Goal: Transaction & Acquisition: Book appointment/travel/reservation

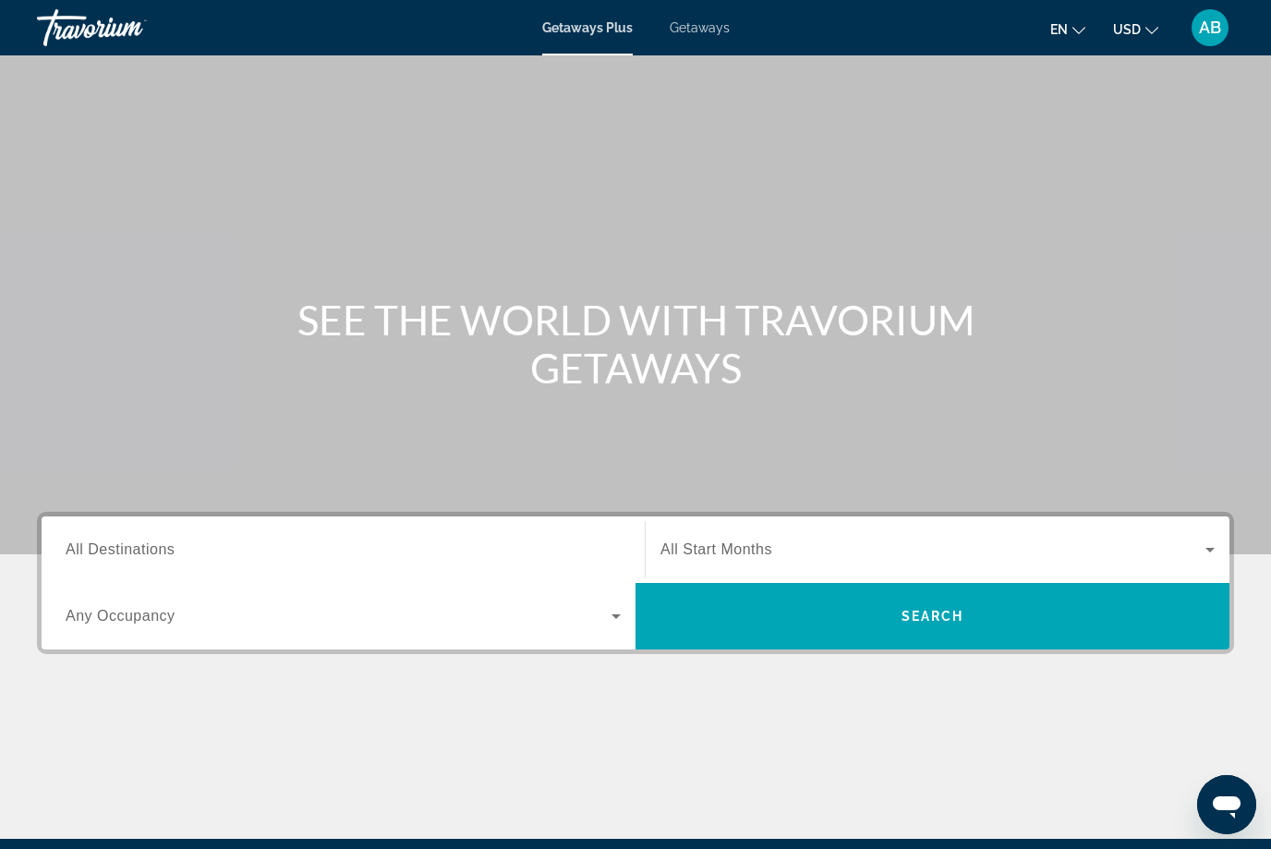
click at [697, 35] on span "Getaways" at bounding box center [699, 27] width 60 height 15
click at [127, 539] on input "Destination All Destinations" at bounding box center [343, 550] width 555 height 22
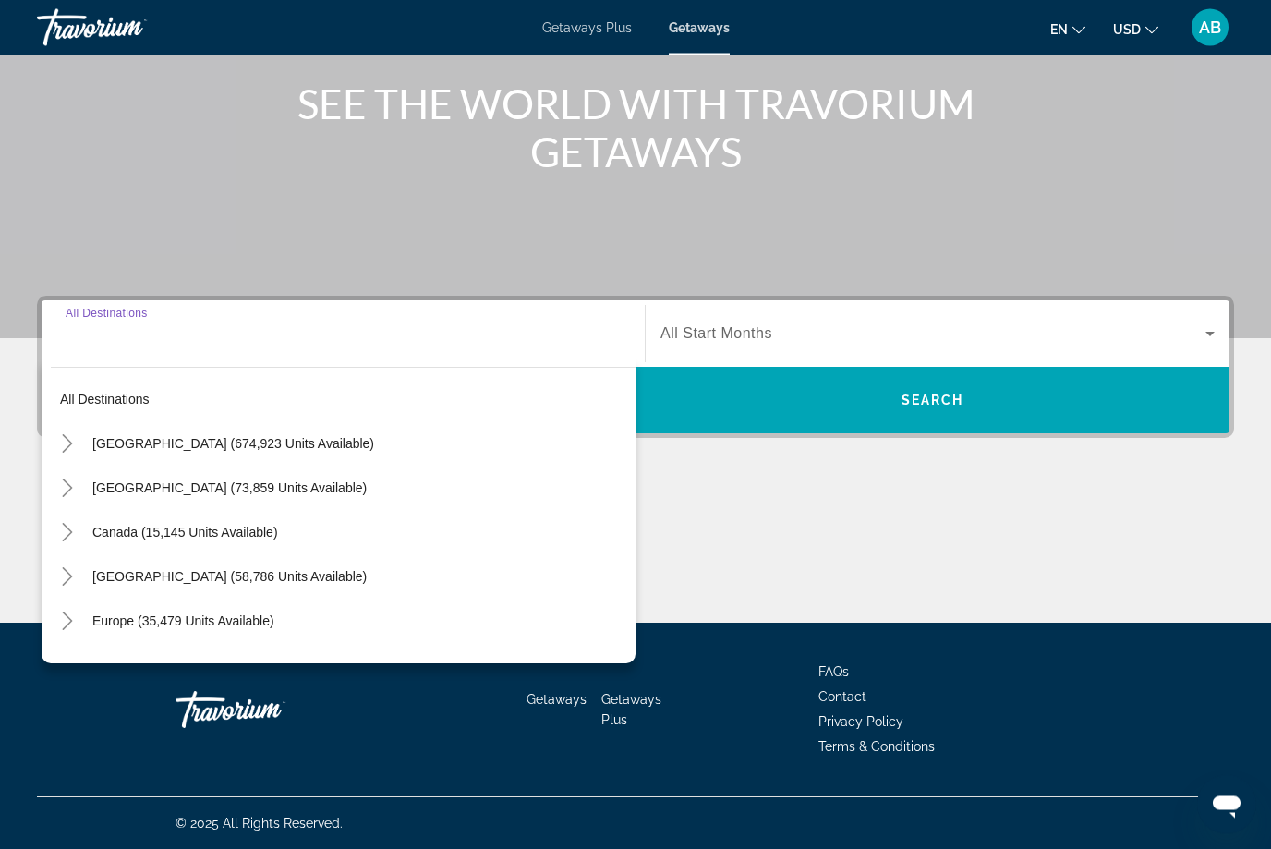
scroll to position [216, 0]
click at [78, 429] on mat-icon "Toggle United States (674,923 units available)" at bounding box center [67, 444] width 32 height 32
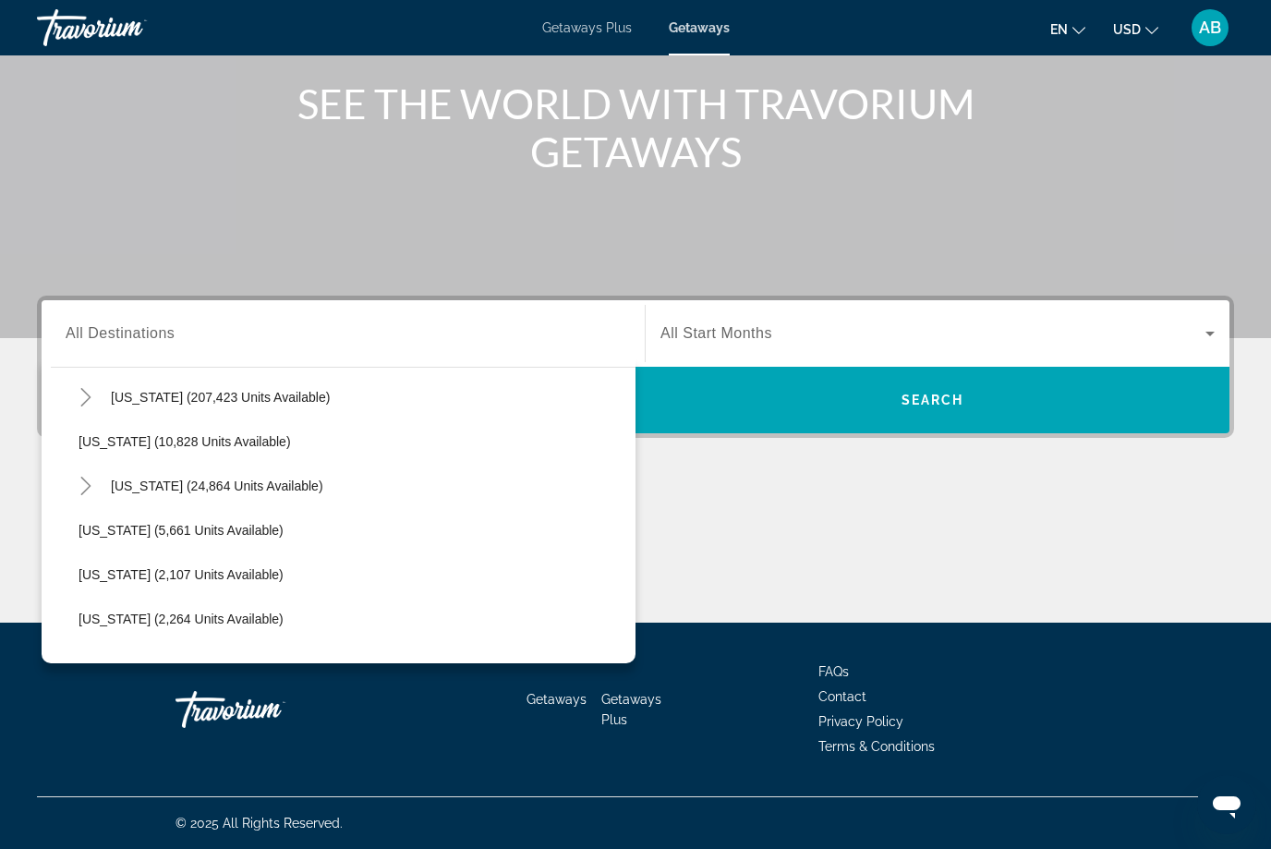
scroll to position [357, 0]
click at [82, 402] on icon "Toggle Florida (207,423 units available)" at bounding box center [86, 396] width 18 height 18
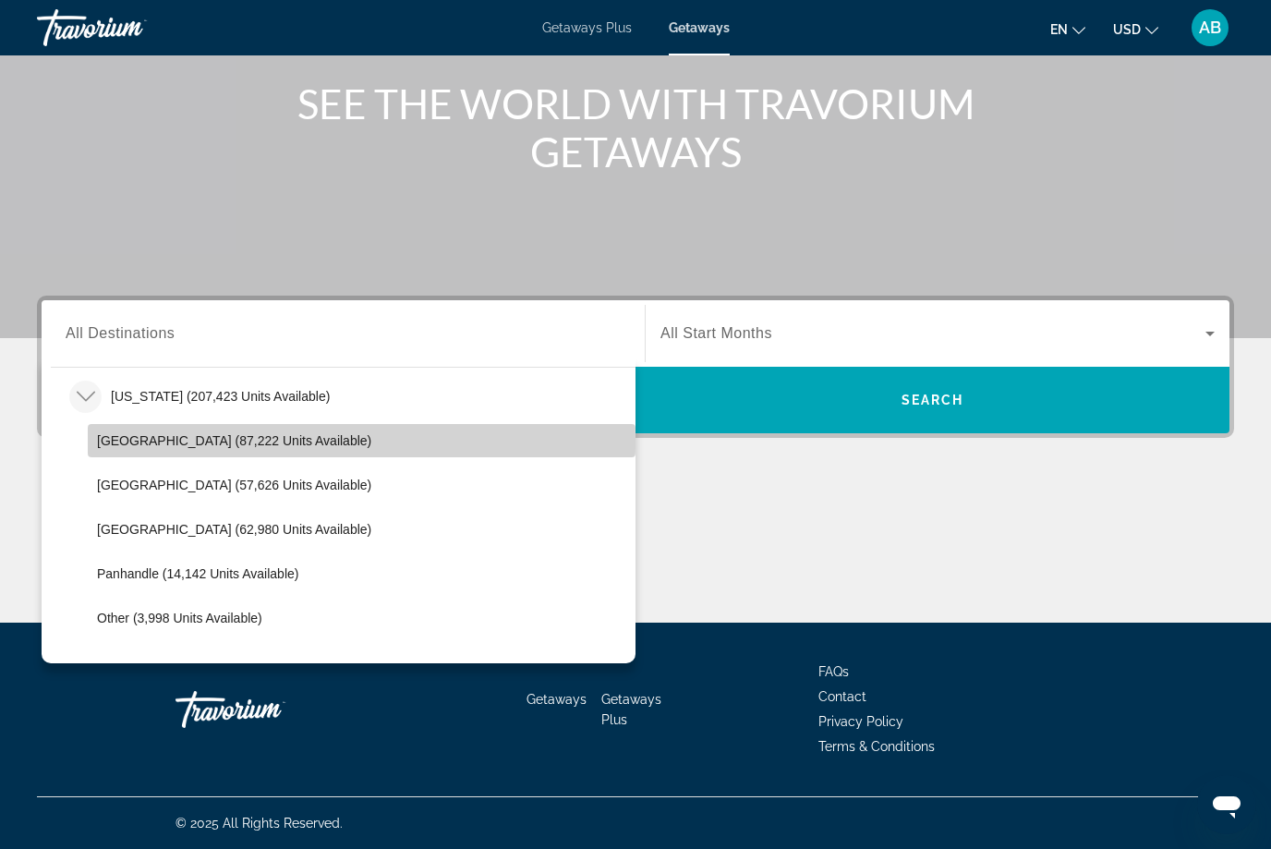
click at [178, 441] on span "[GEOGRAPHIC_DATA] (87,222 units available)" at bounding box center [234, 440] width 274 height 15
type input "**********"
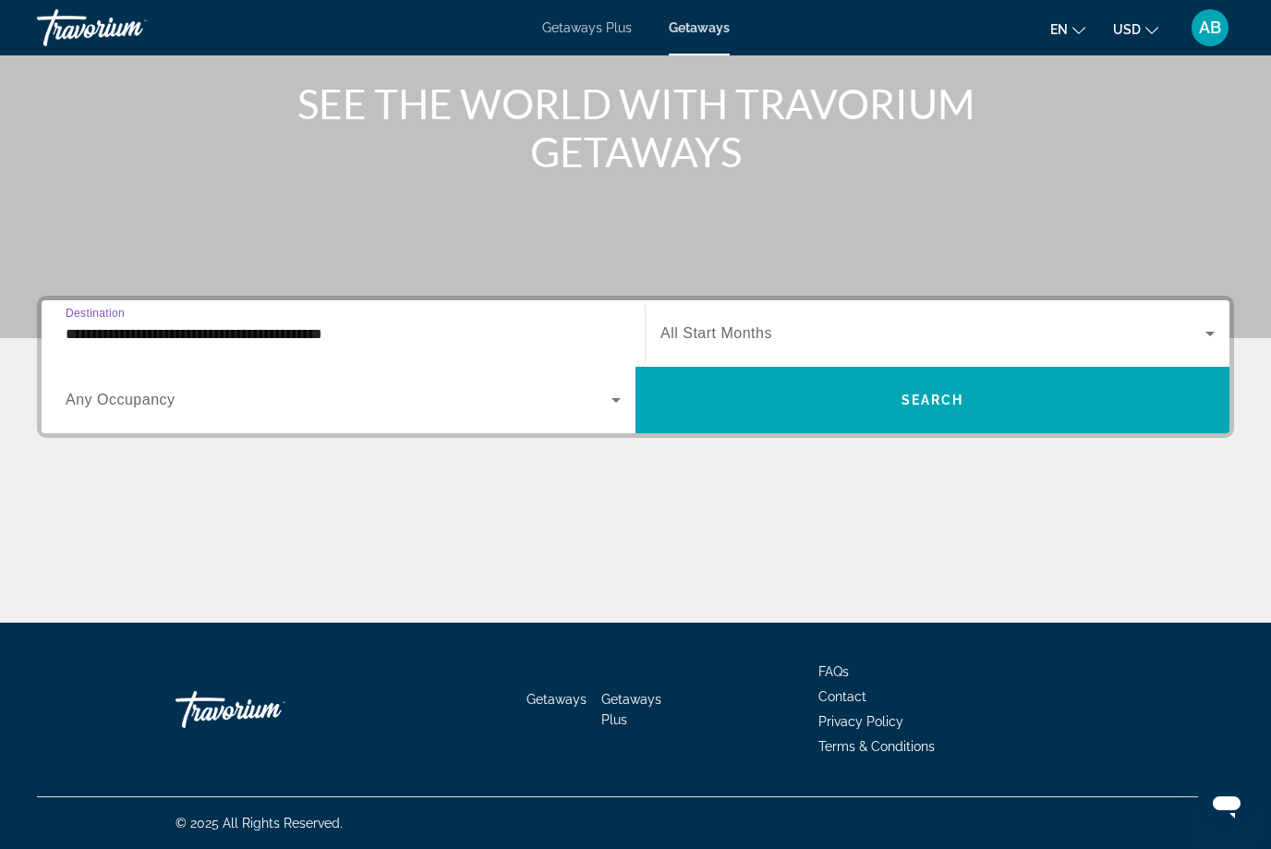
click at [1203, 334] on icon "Search widget" at bounding box center [1210, 333] width 22 height 22
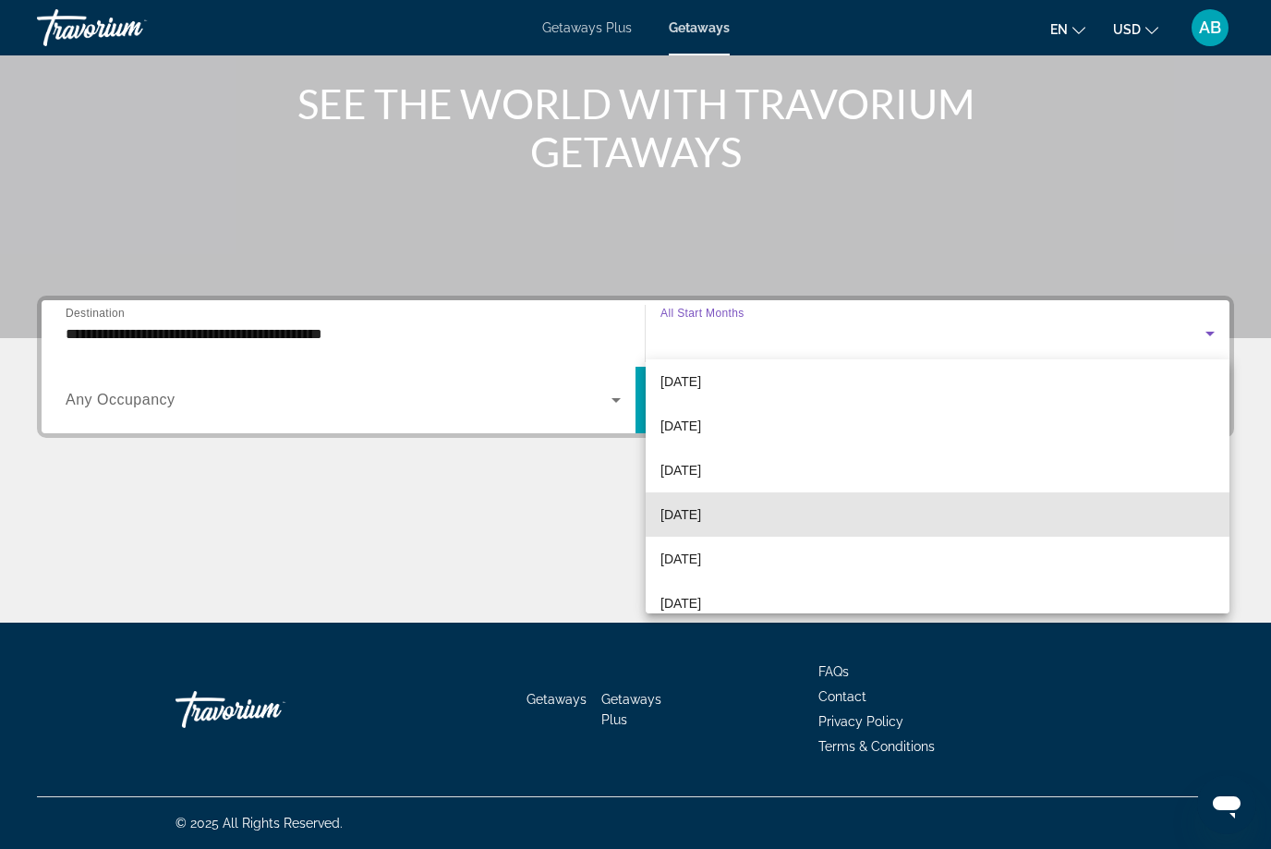
scroll to position [53, 0]
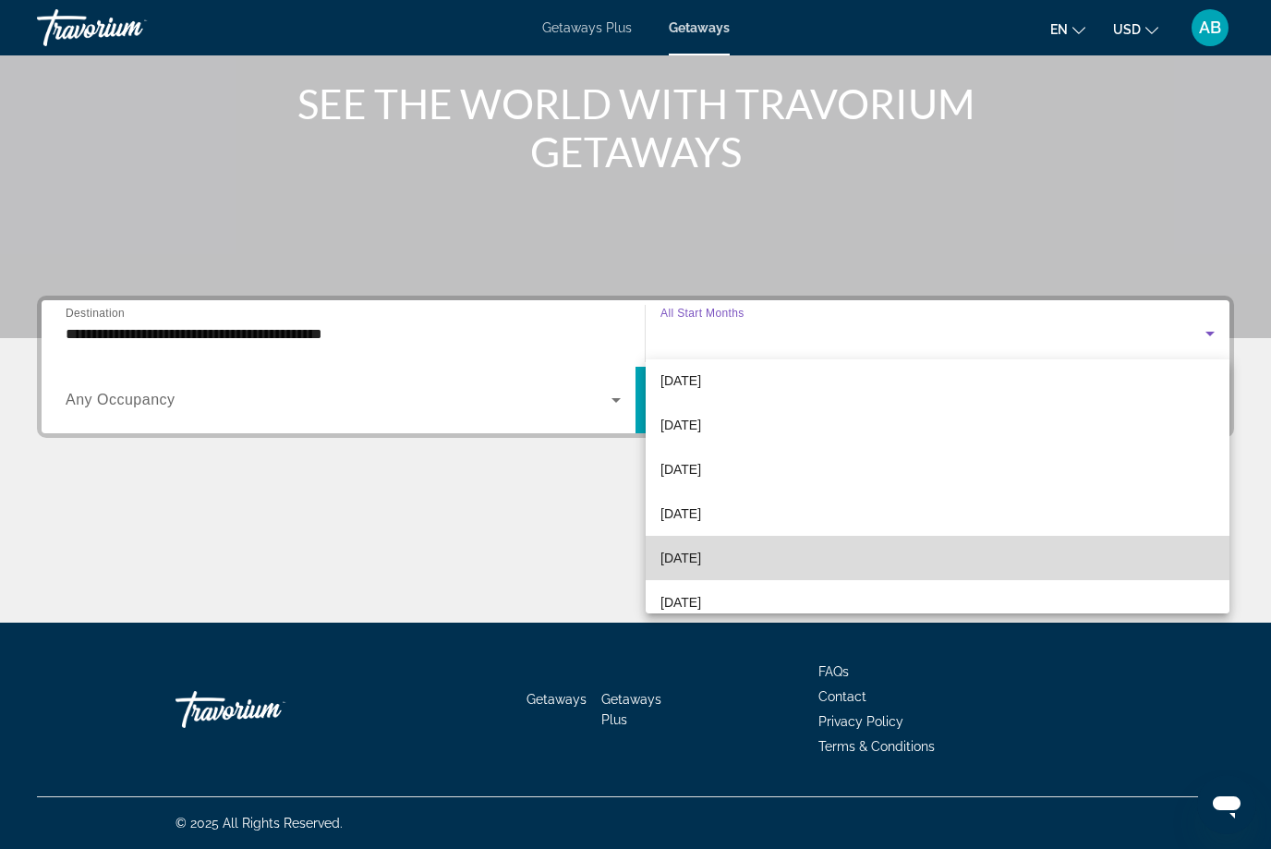
click at [750, 560] on mat-option "[DATE]" at bounding box center [937, 558] width 584 height 44
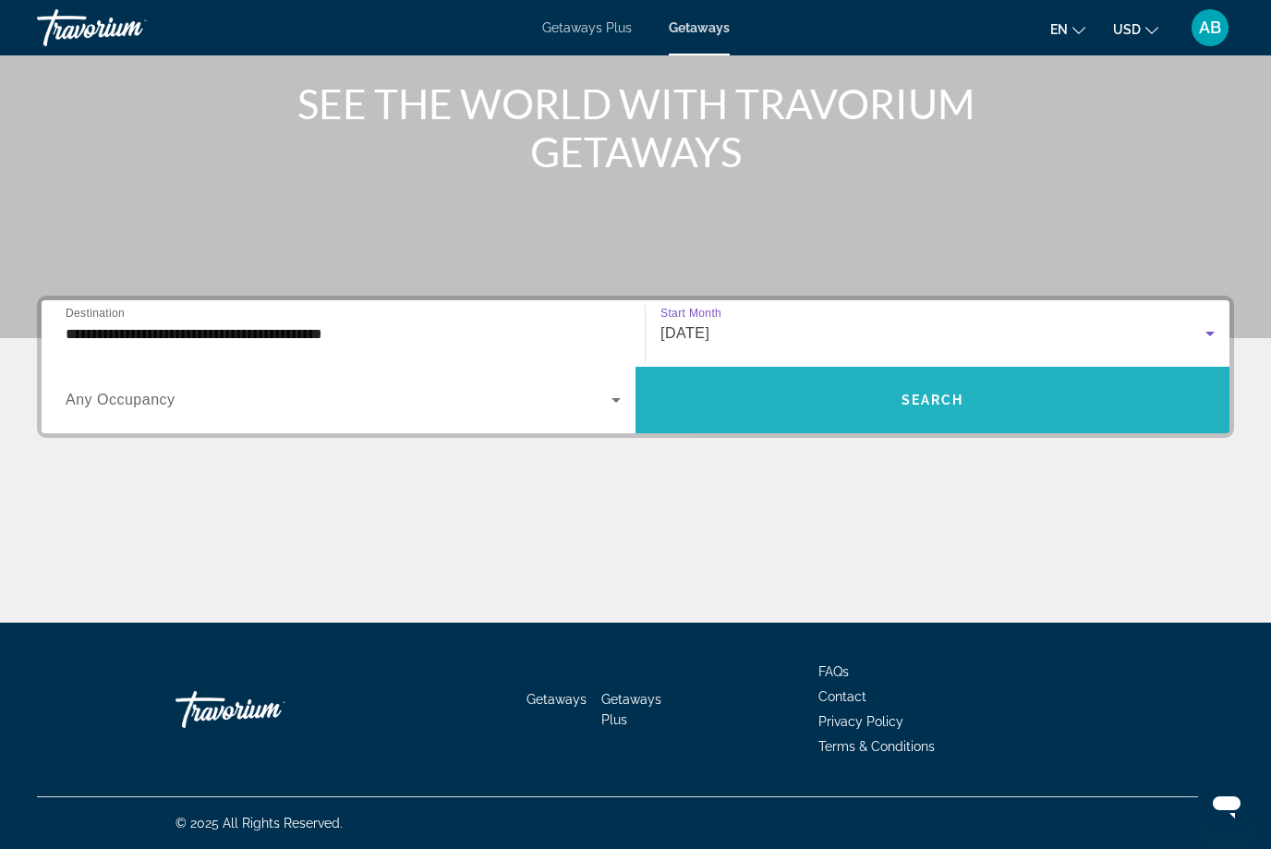
click at [847, 420] on span "Search widget" at bounding box center [932, 400] width 594 height 44
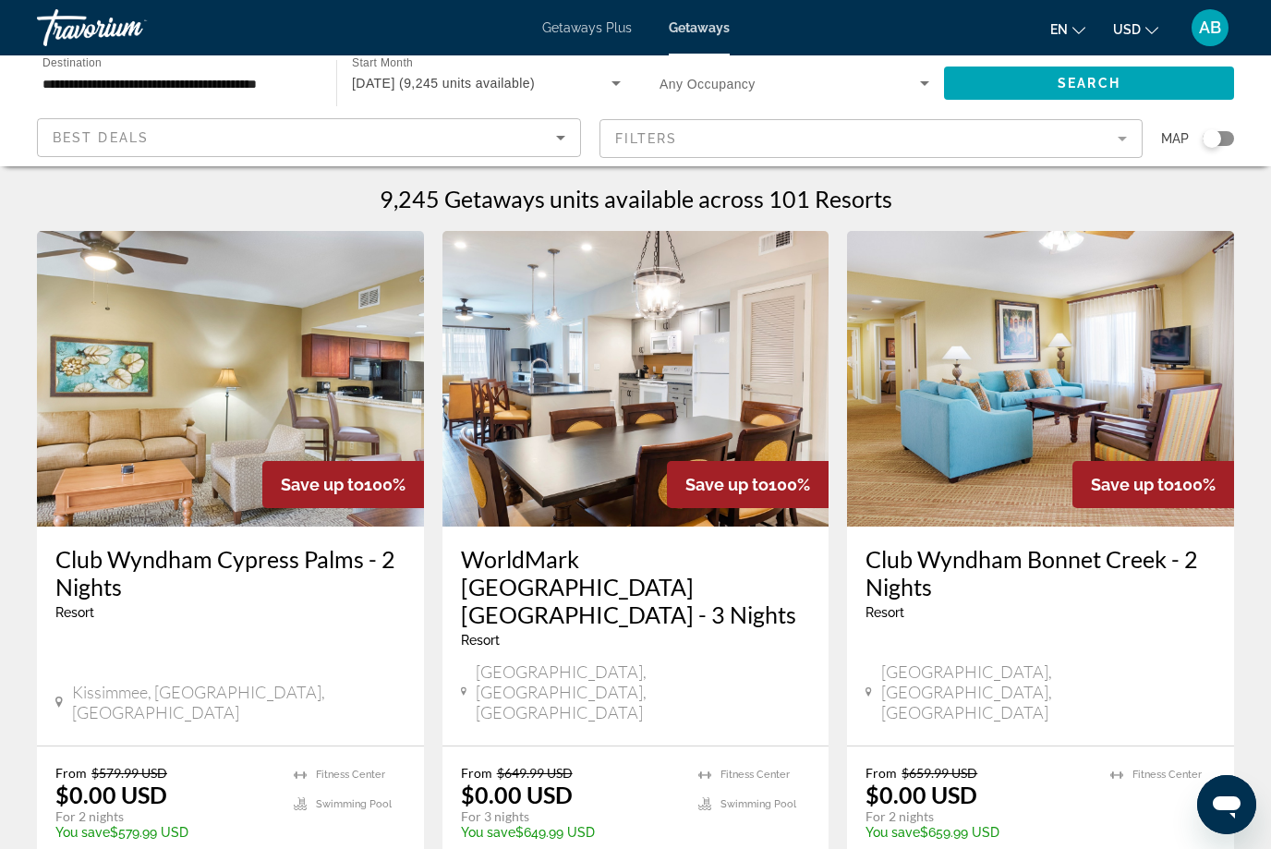
click at [747, 137] on mat-form-field "Filters" at bounding box center [871, 138] width 544 height 39
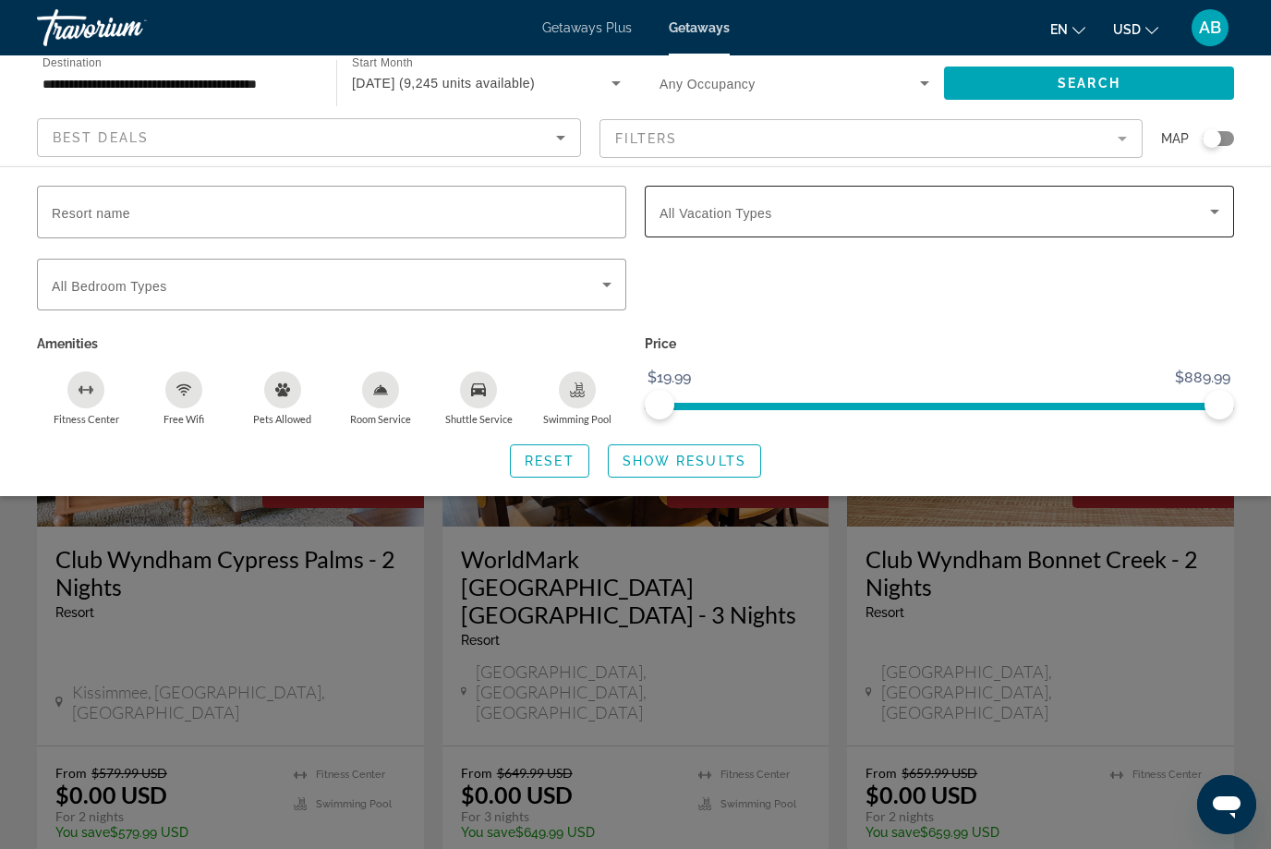
click at [764, 214] on span "All Vacation Types" at bounding box center [715, 213] width 113 height 15
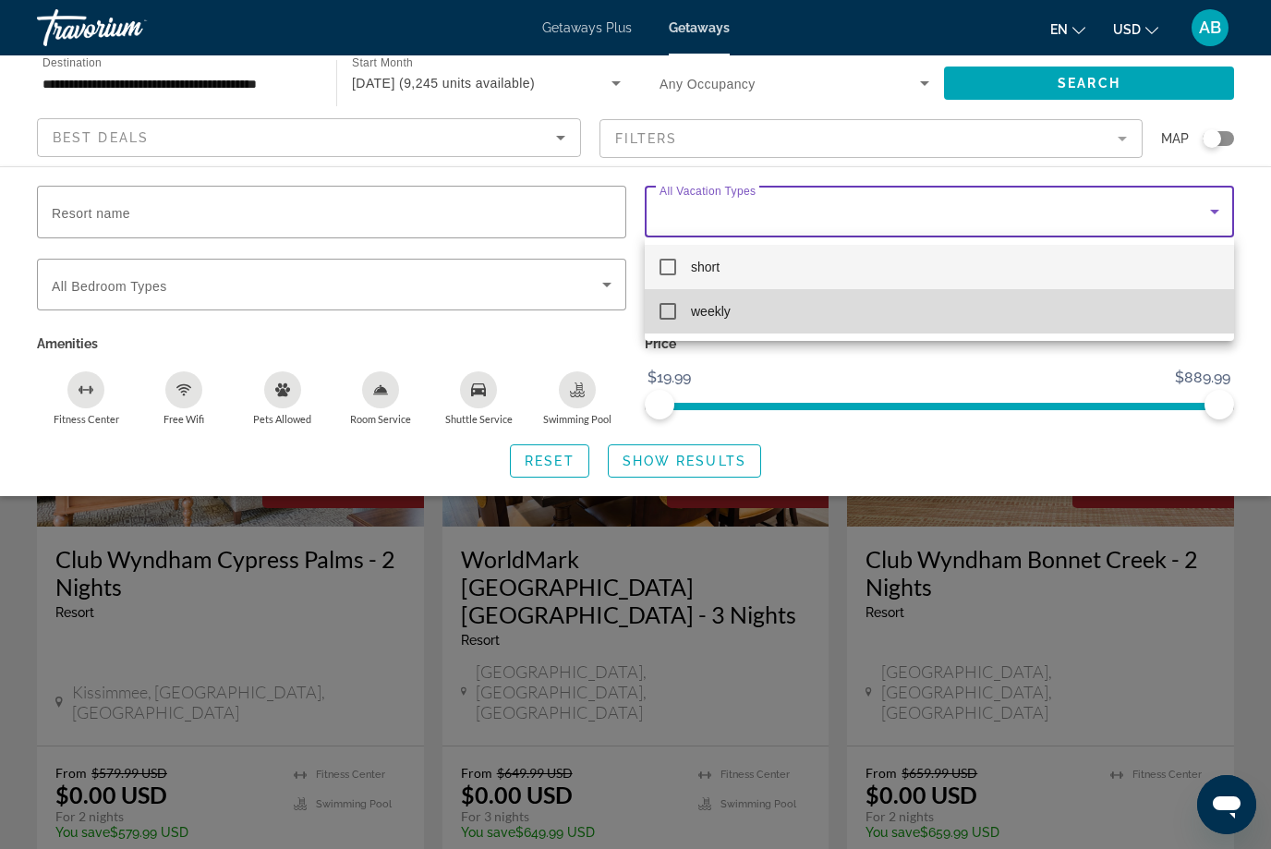
click at [672, 306] on mat-pseudo-checkbox at bounding box center [667, 311] width 17 height 17
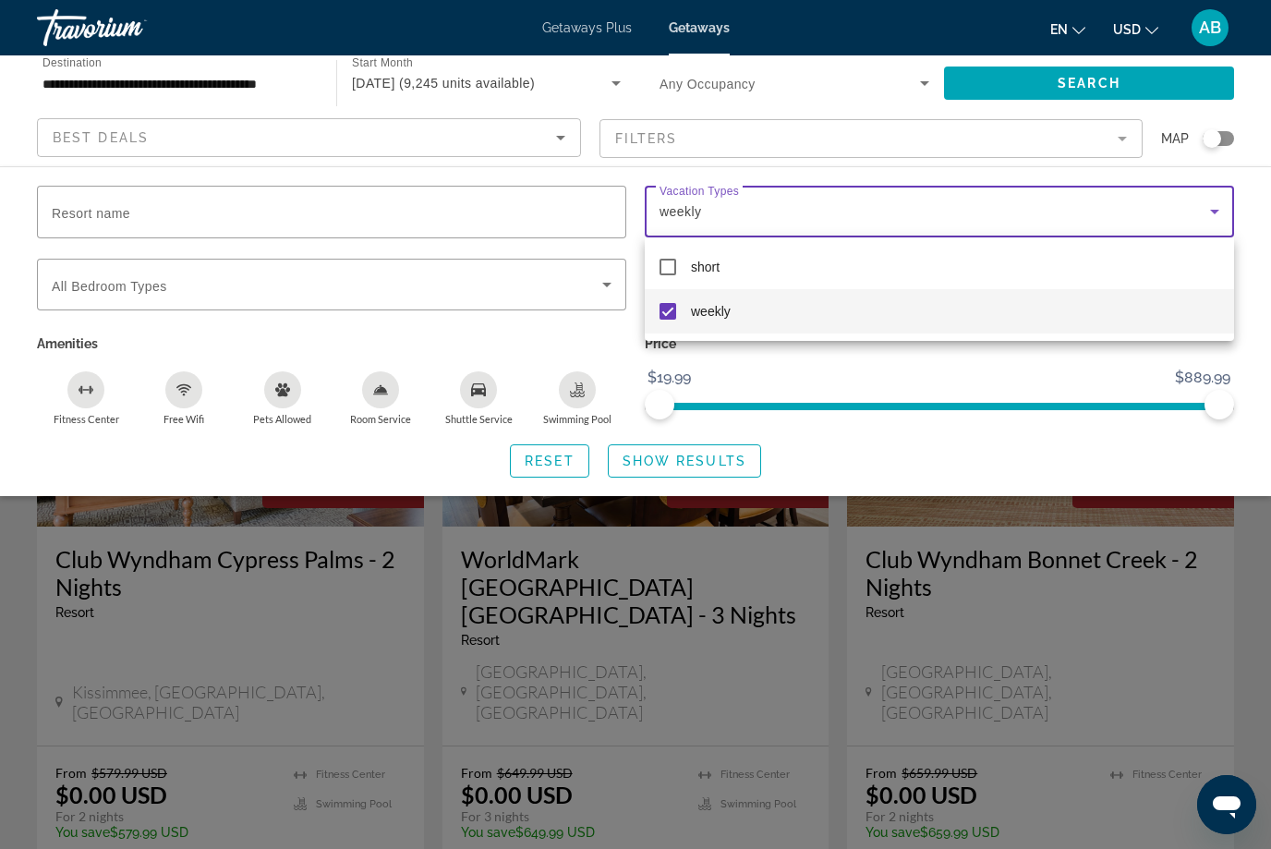
click at [1177, 572] on div at bounding box center [635, 424] width 1271 height 849
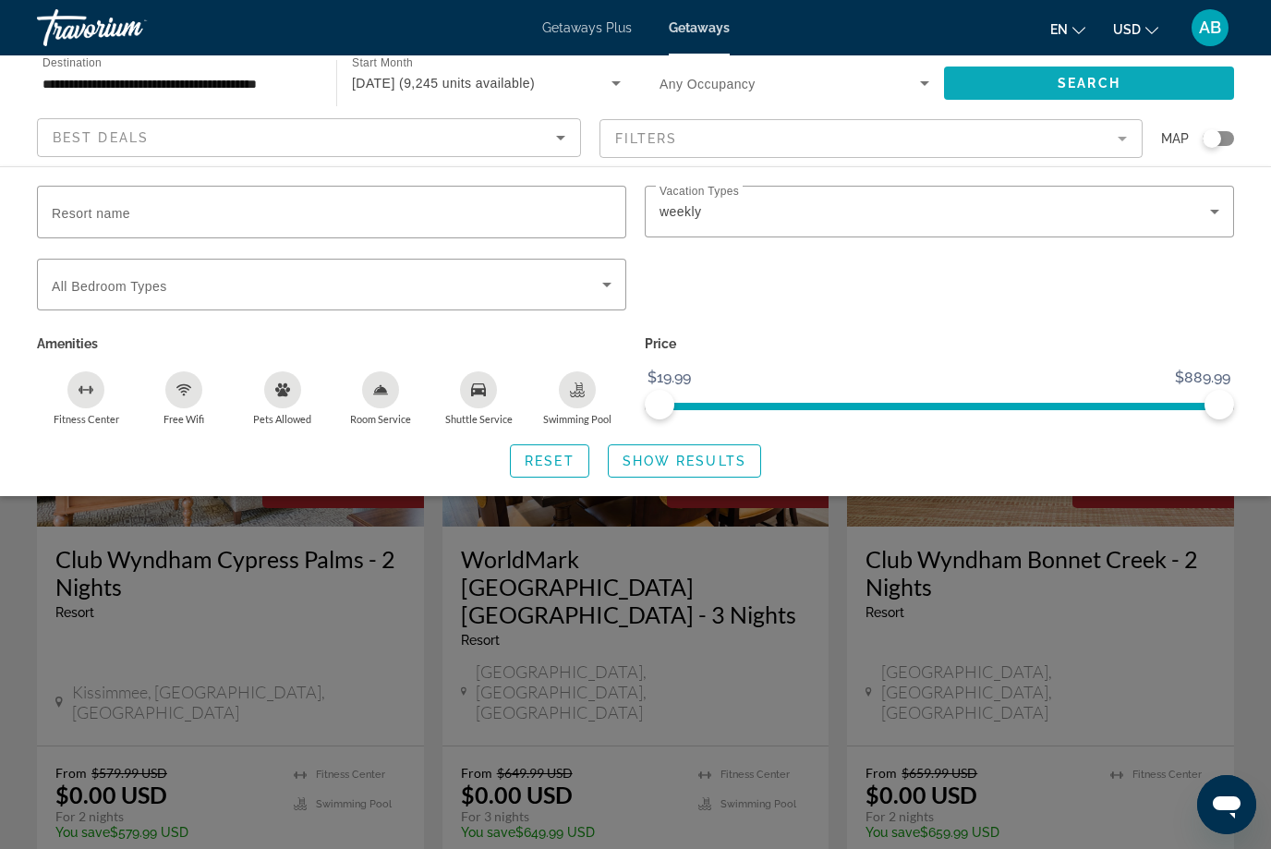
click at [1069, 79] on span "Search" at bounding box center [1088, 83] width 63 height 15
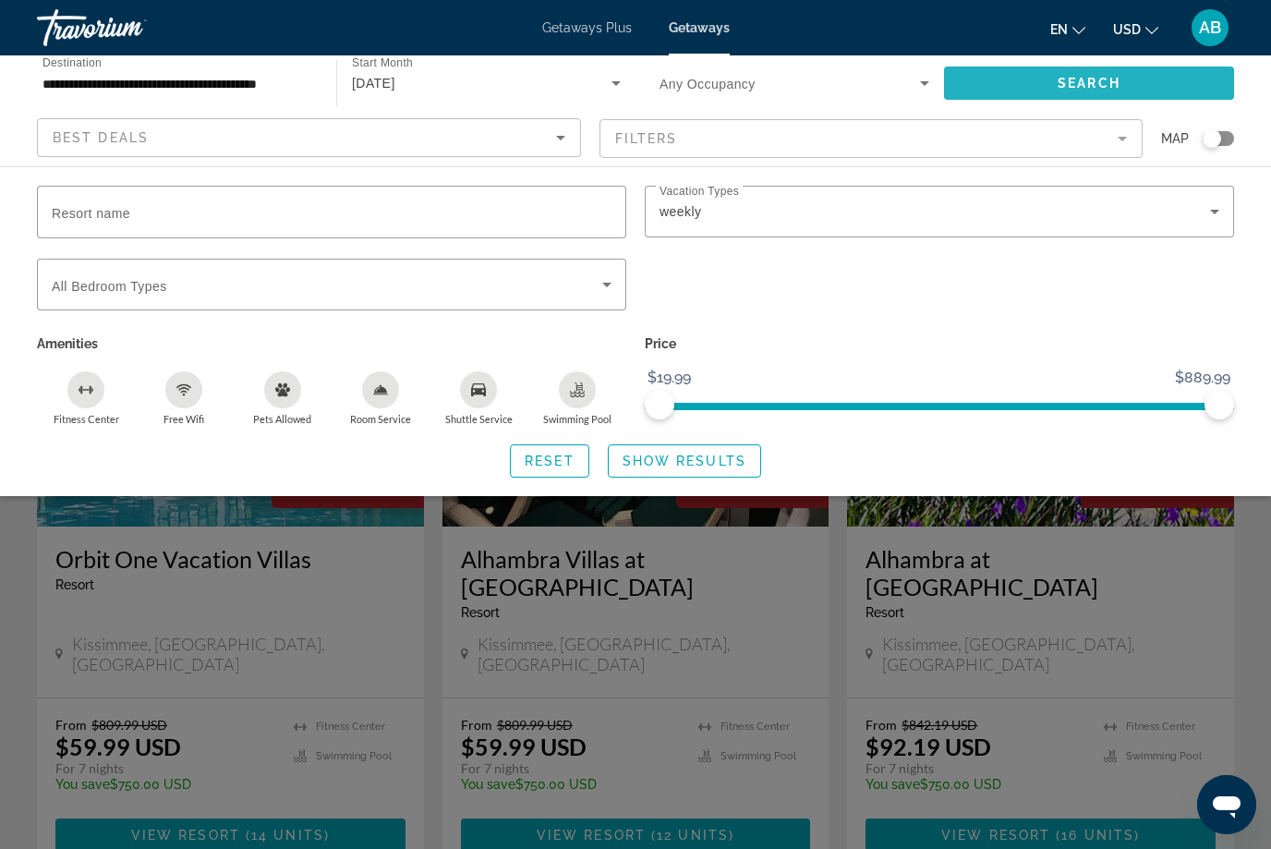
click at [1067, 61] on span "Search widget" at bounding box center [1089, 83] width 290 height 44
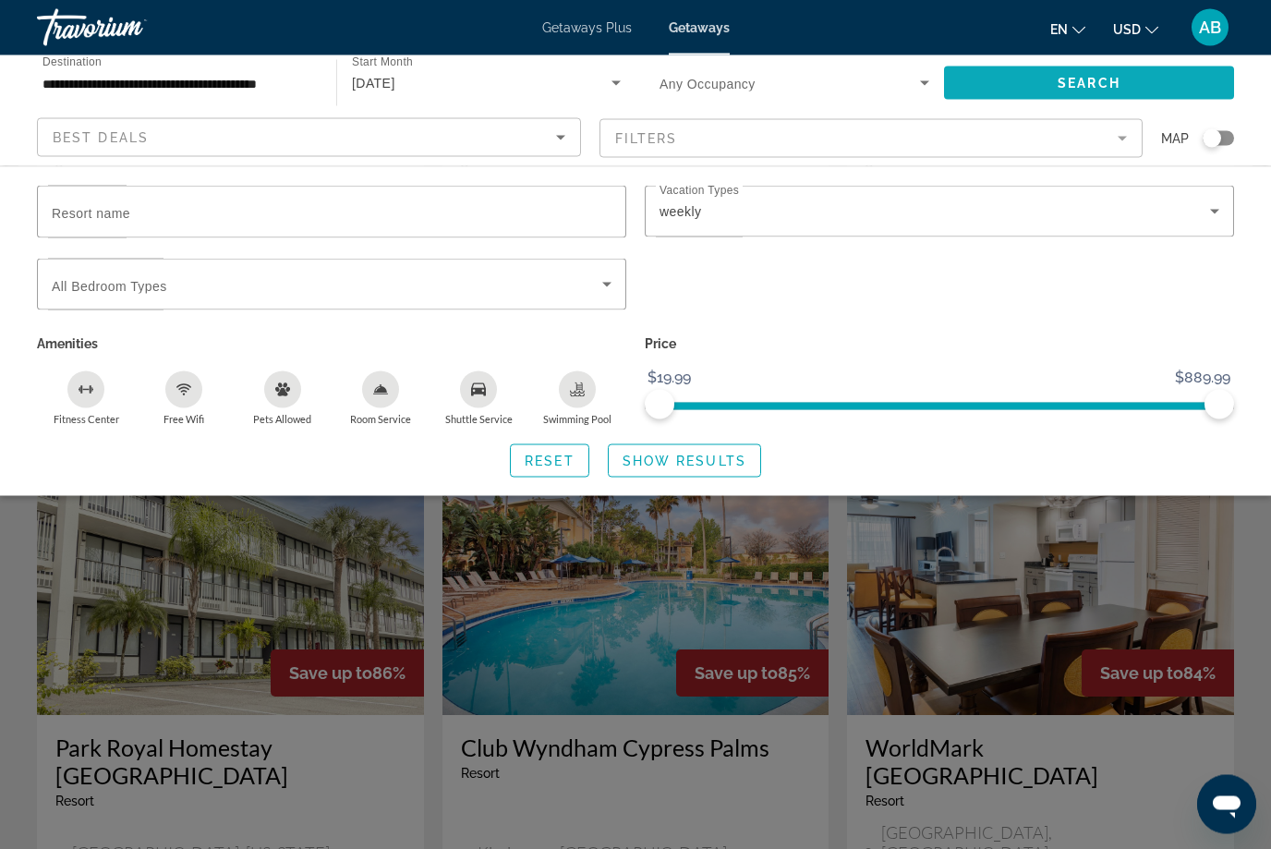
scroll to position [1164, 0]
click at [1147, 679] on div "Search widget" at bounding box center [635, 563] width 1271 height 572
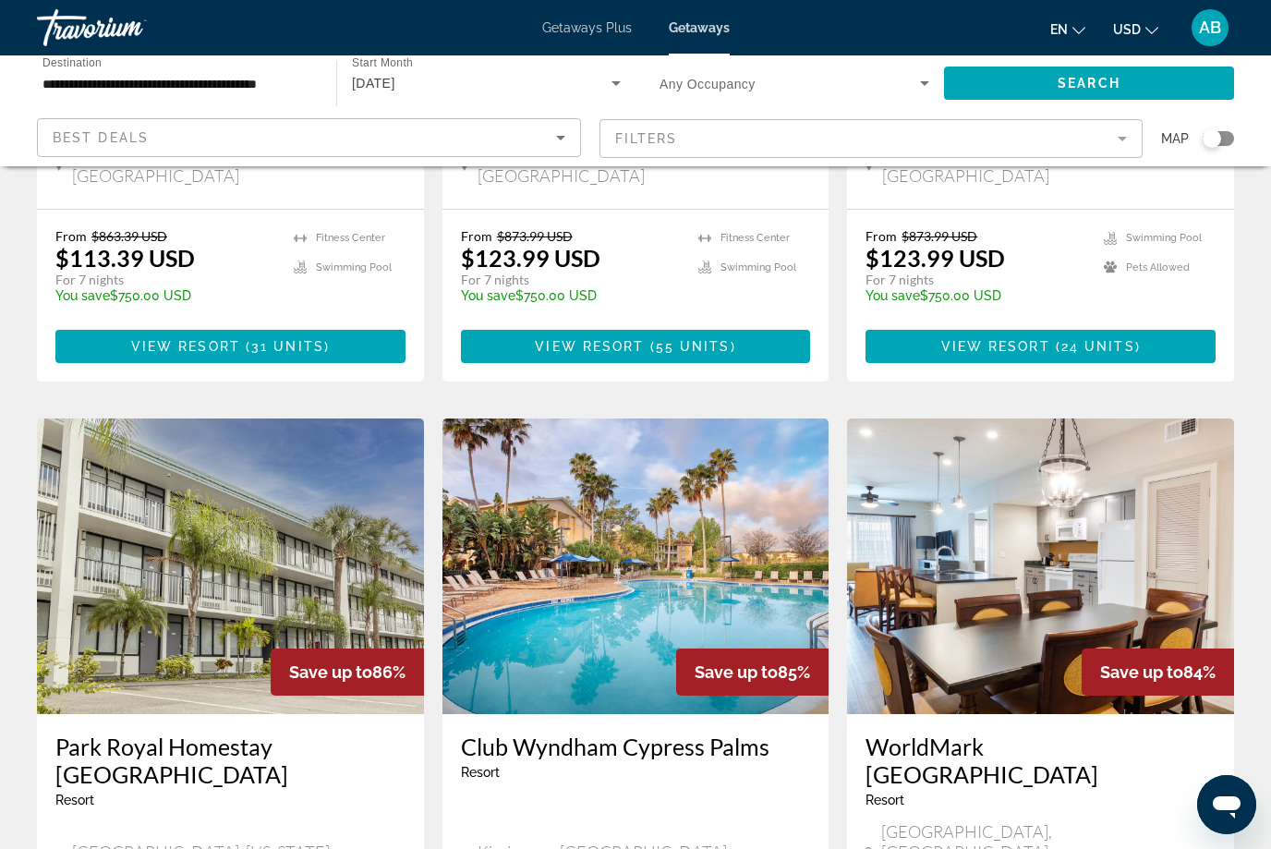
click at [1051, 714] on div "WorldMark [GEOGRAPHIC_DATA] - This is an adults only resort [GEOGRAPHIC_DATA], …" at bounding box center [1040, 809] width 387 height 191
click at [1103, 732] on h3 "WorldMark [GEOGRAPHIC_DATA]" at bounding box center [1040, 759] width 350 height 55
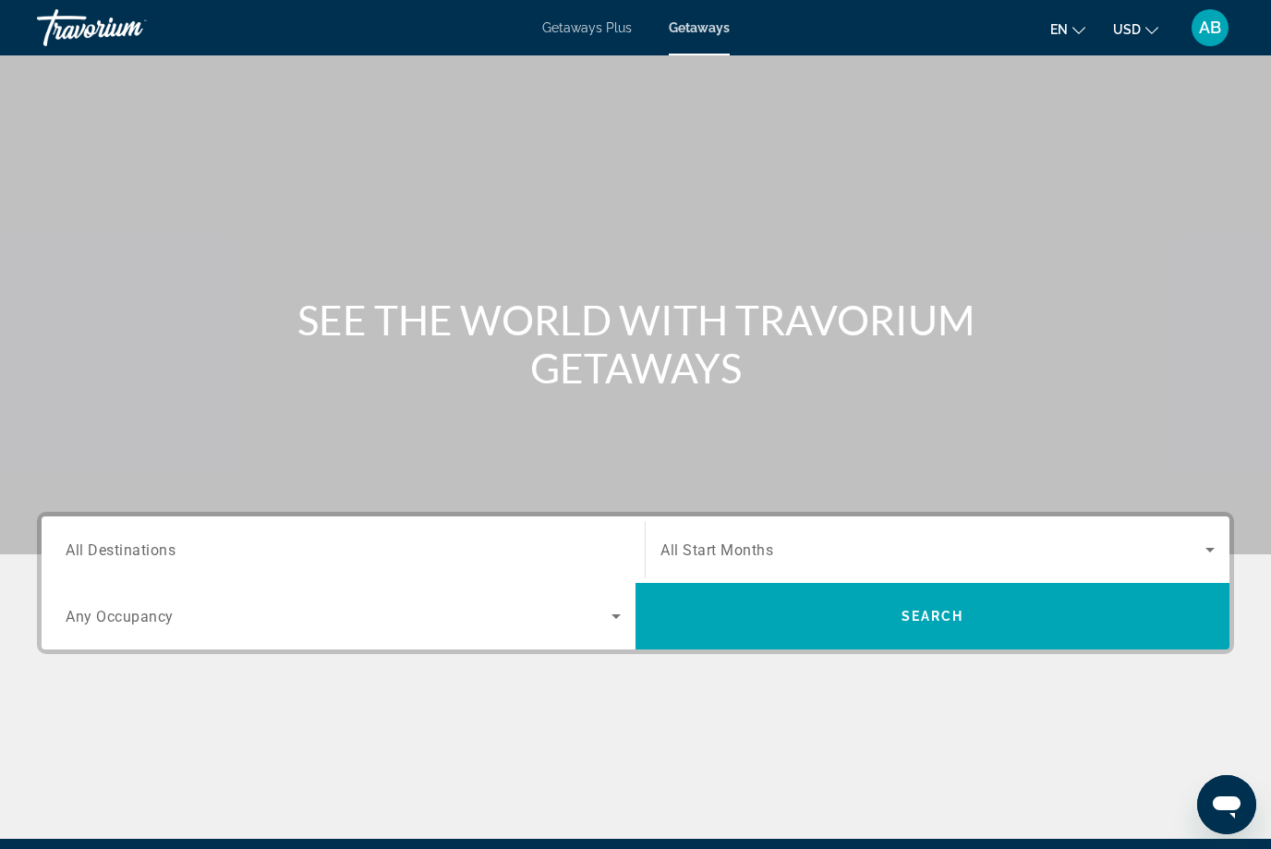
click at [127, 546] on span "All Destinations" at bounding box center [121, 549] width 110 height 18
click at [127, 546] on input "Destination All Destinations" at bounding box center [343, 550] width 555 height 22
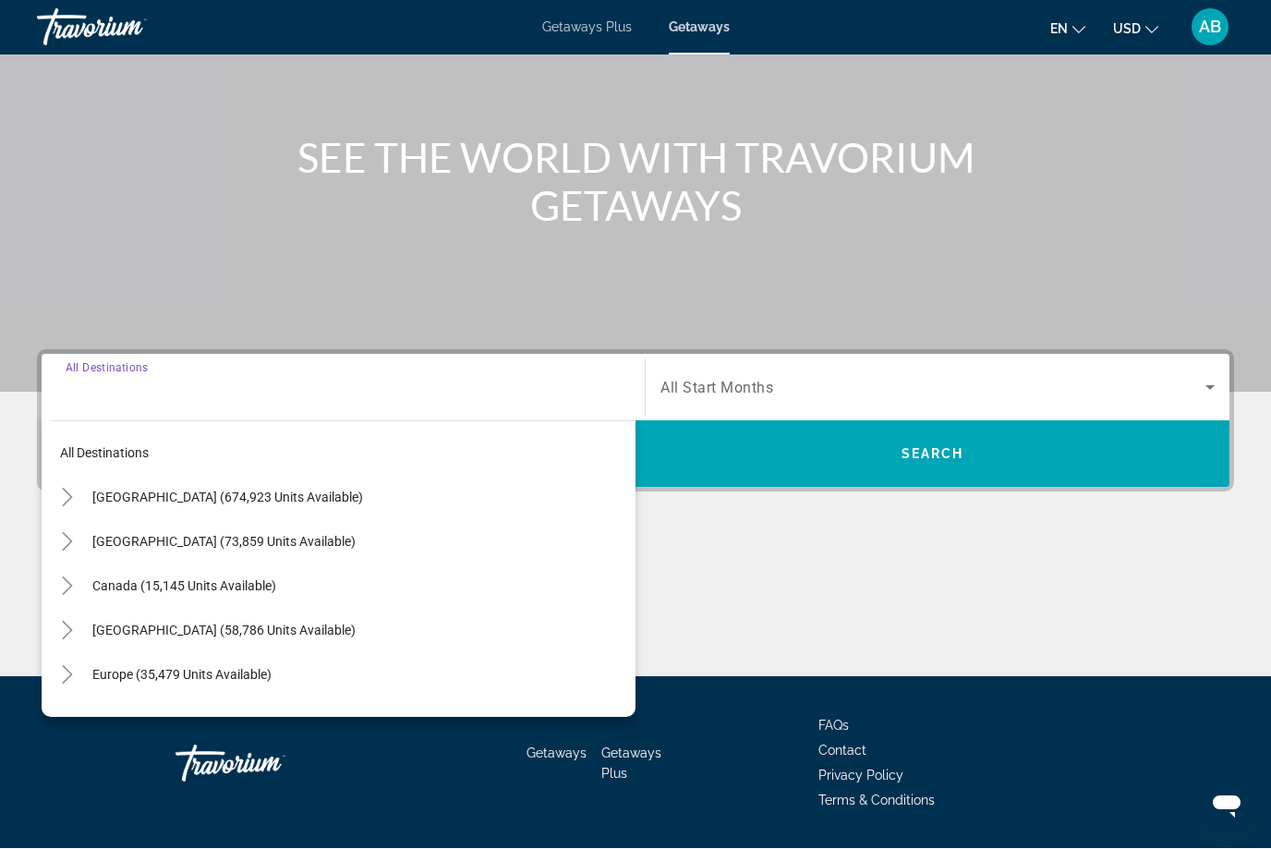
scroll to position [216, 0]
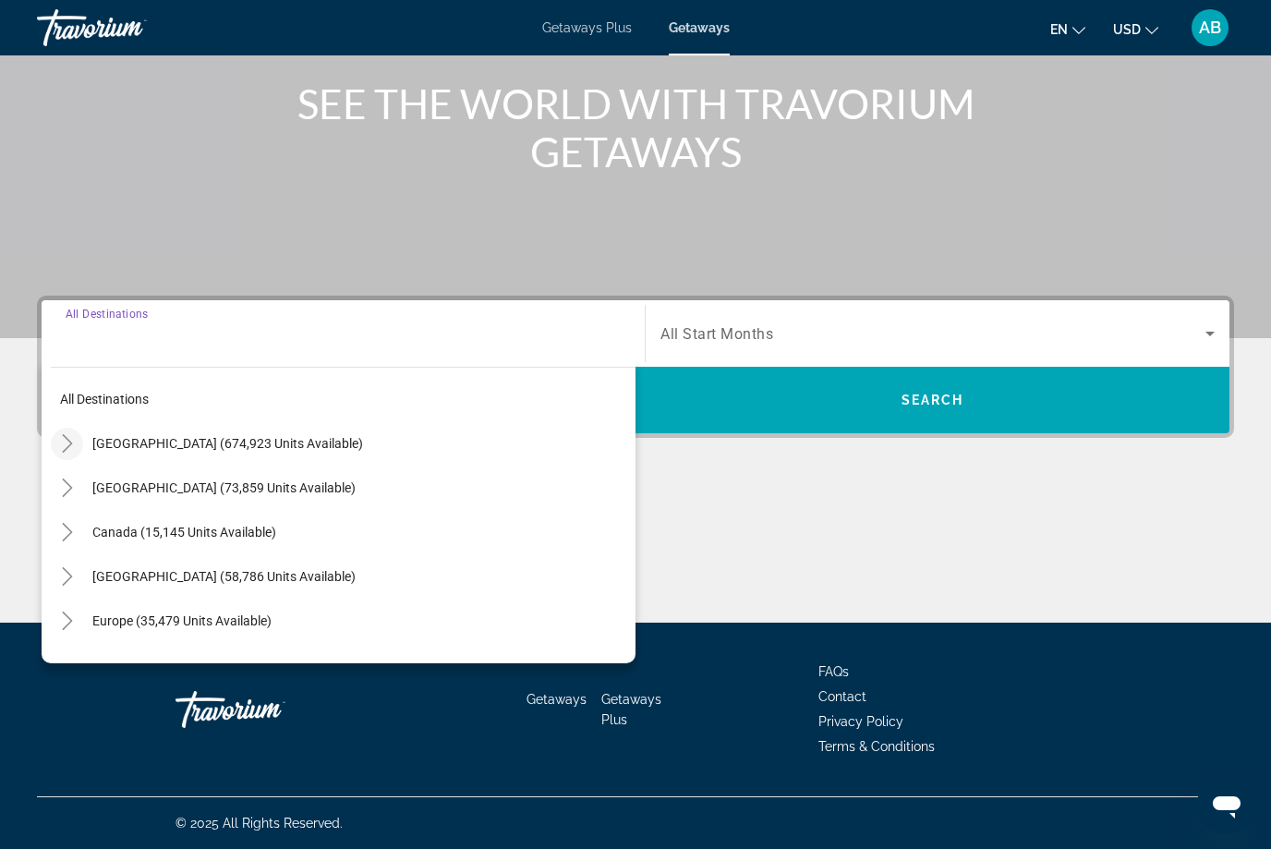
click at [60, 438] on icon "Toggle United States (674,923 units available)" at bounding box center [67, 443] width 18 height 18
click at [75, 440] on icon "Toggle United States (674,923 units available)" at bounding box center [66, 444] width 18 height 10
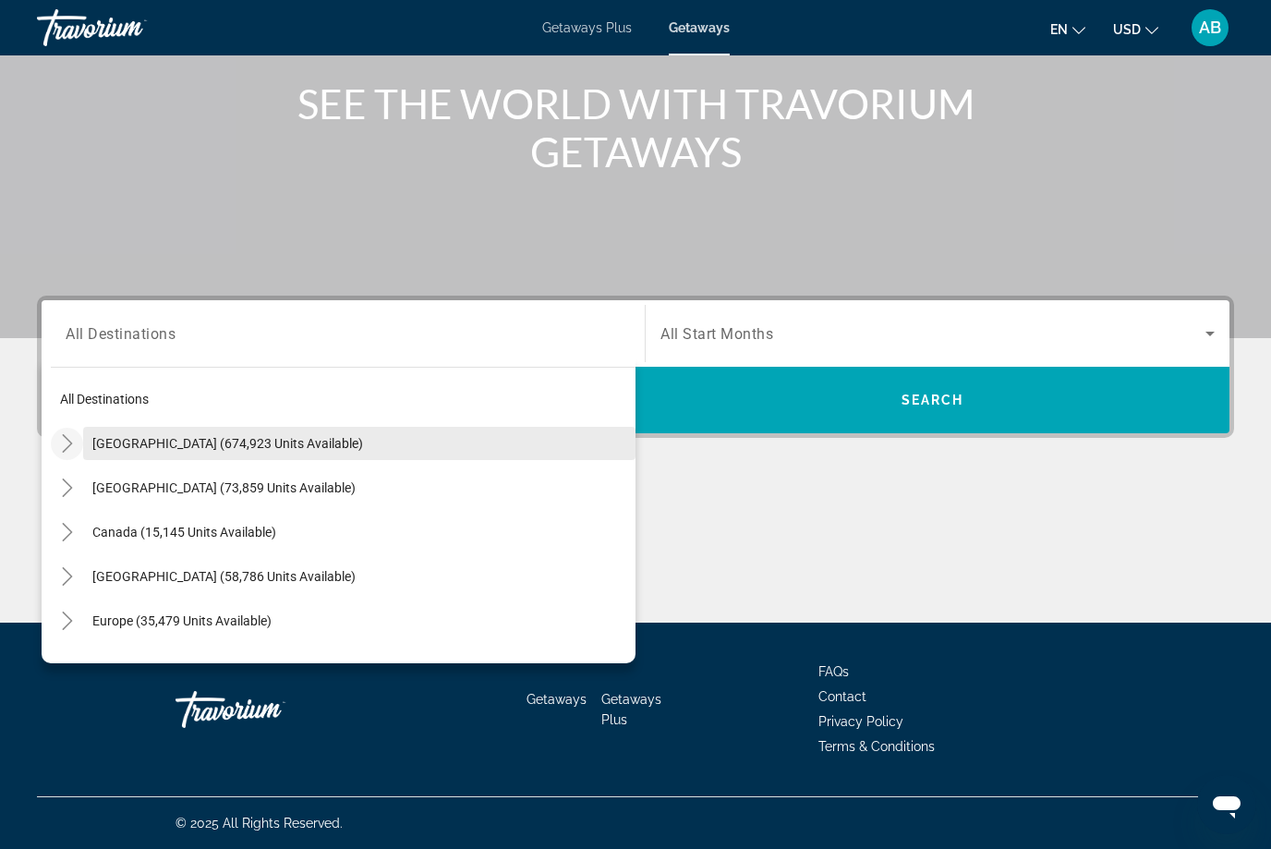
click at [156, 446] on span "[GEOGRAPHIC_DATA] (674,923 units available)" at bounding box center [227, 443] width 271 height 15
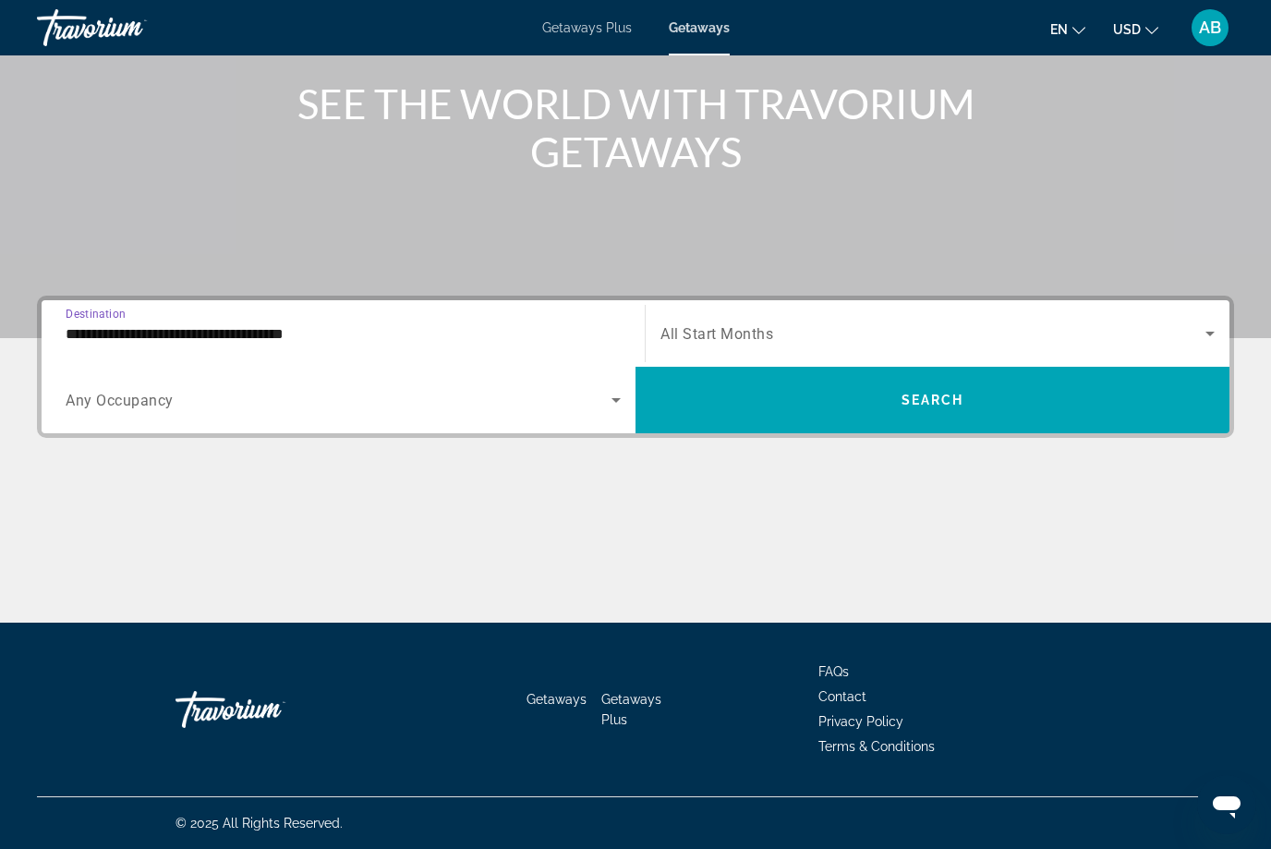
click at [72, 328] on input "**********" at bounding box center [343, 334] width 555 height 22
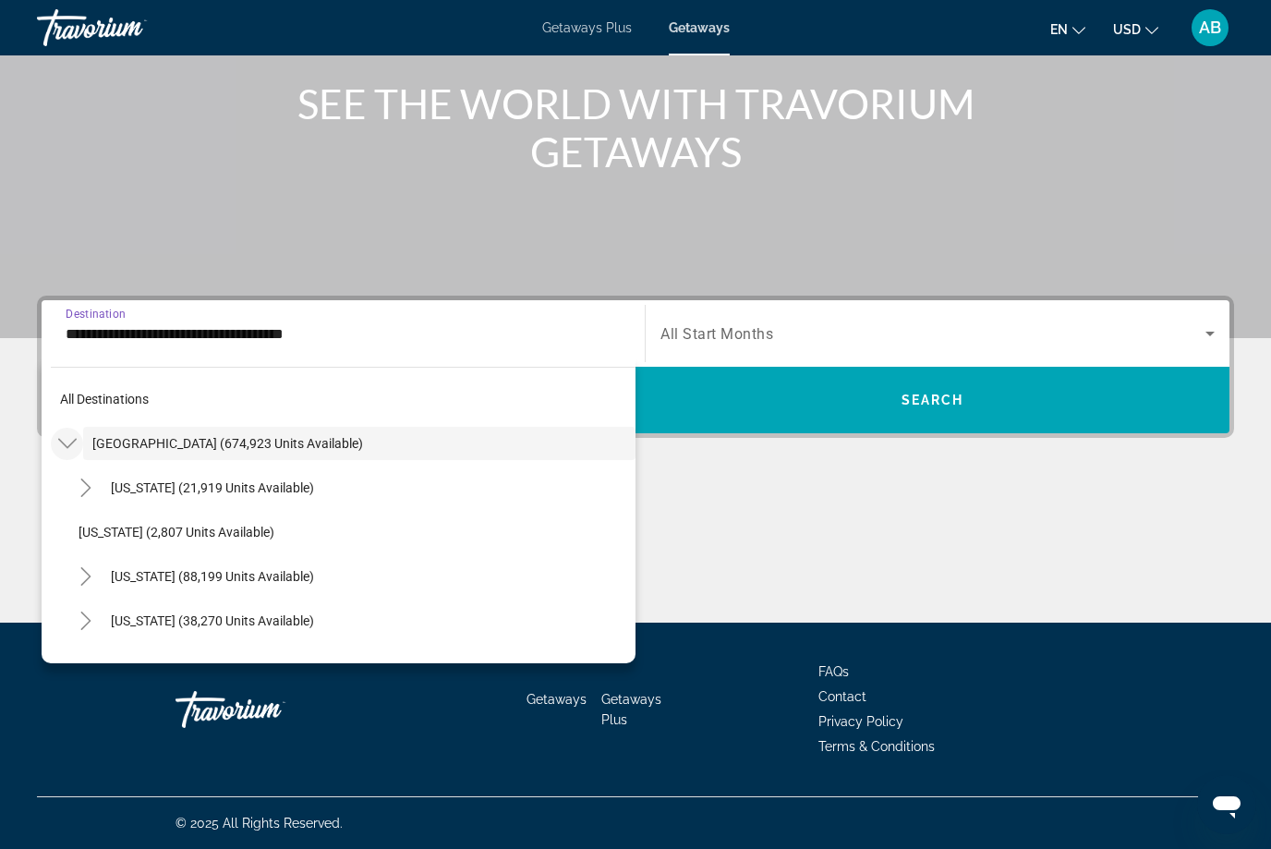
click at [53, 446] on mat-icon "Toggle United States (674,923 units available)" at bounding box center [67, 444] width 32 height 32
click at [68, 440] on icon "Toggle United States (674,923 units available)" at bounding box center [67, 443] width 10 height 18
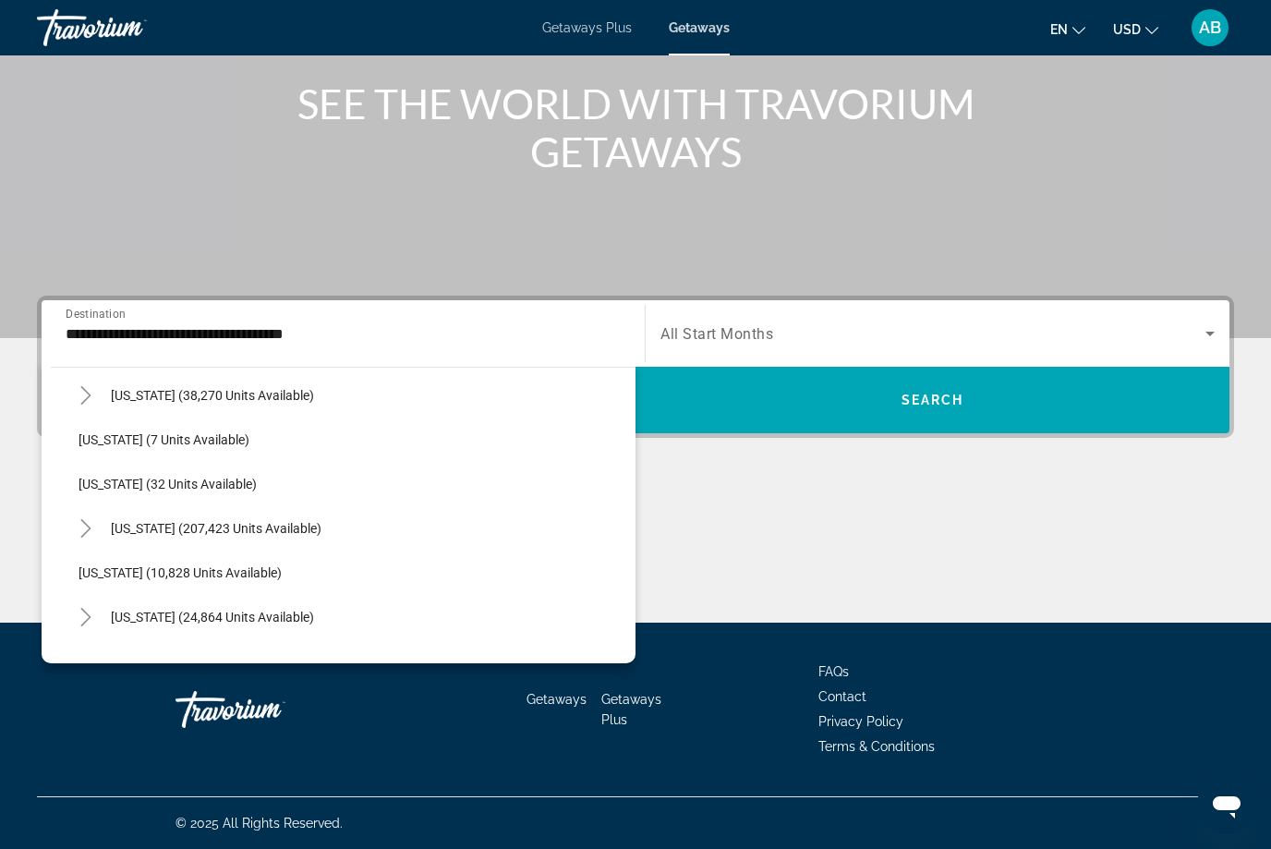
scroll to position [225, 0]
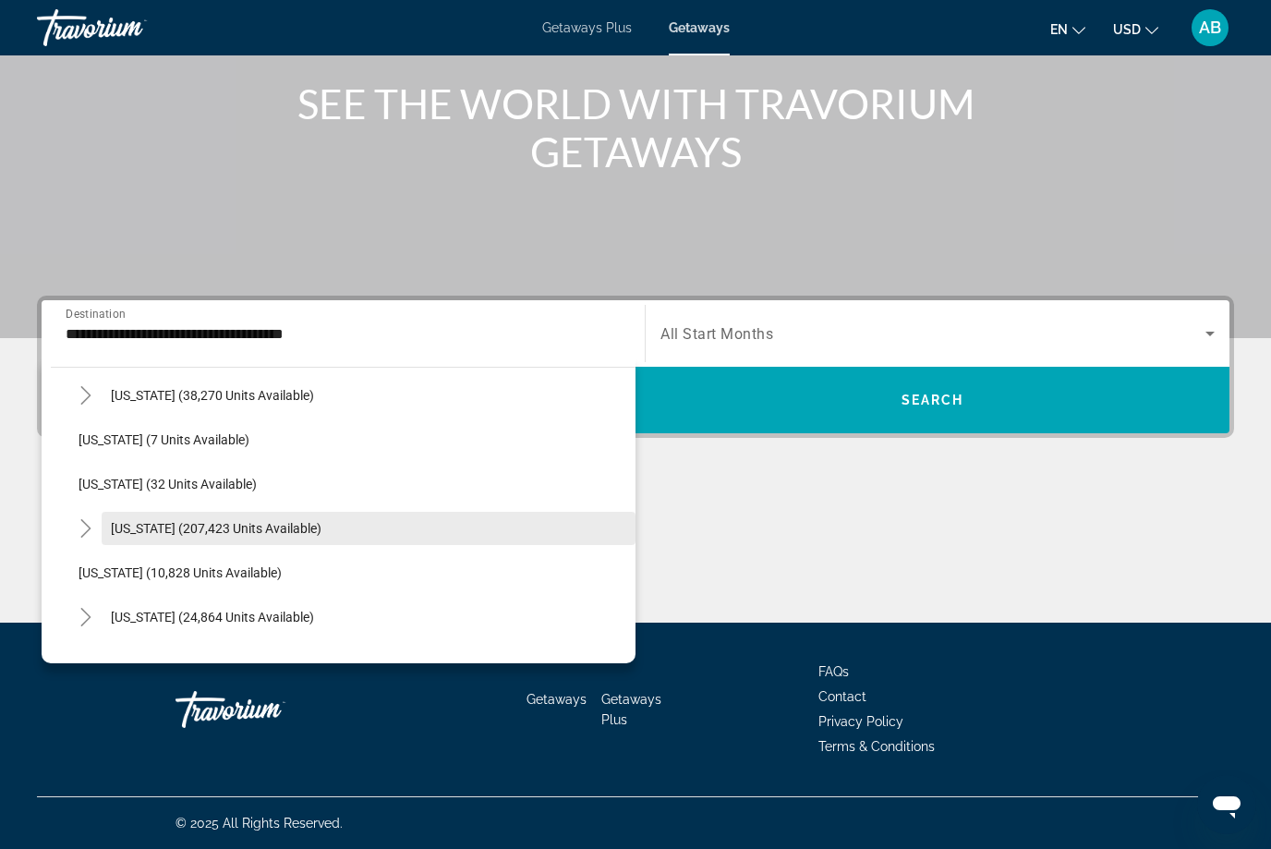
click at [196, 530] on span "[US_STATE] (207,423 units available)" at bounding box center [216, 528] width 211 height 15
type input "**********"
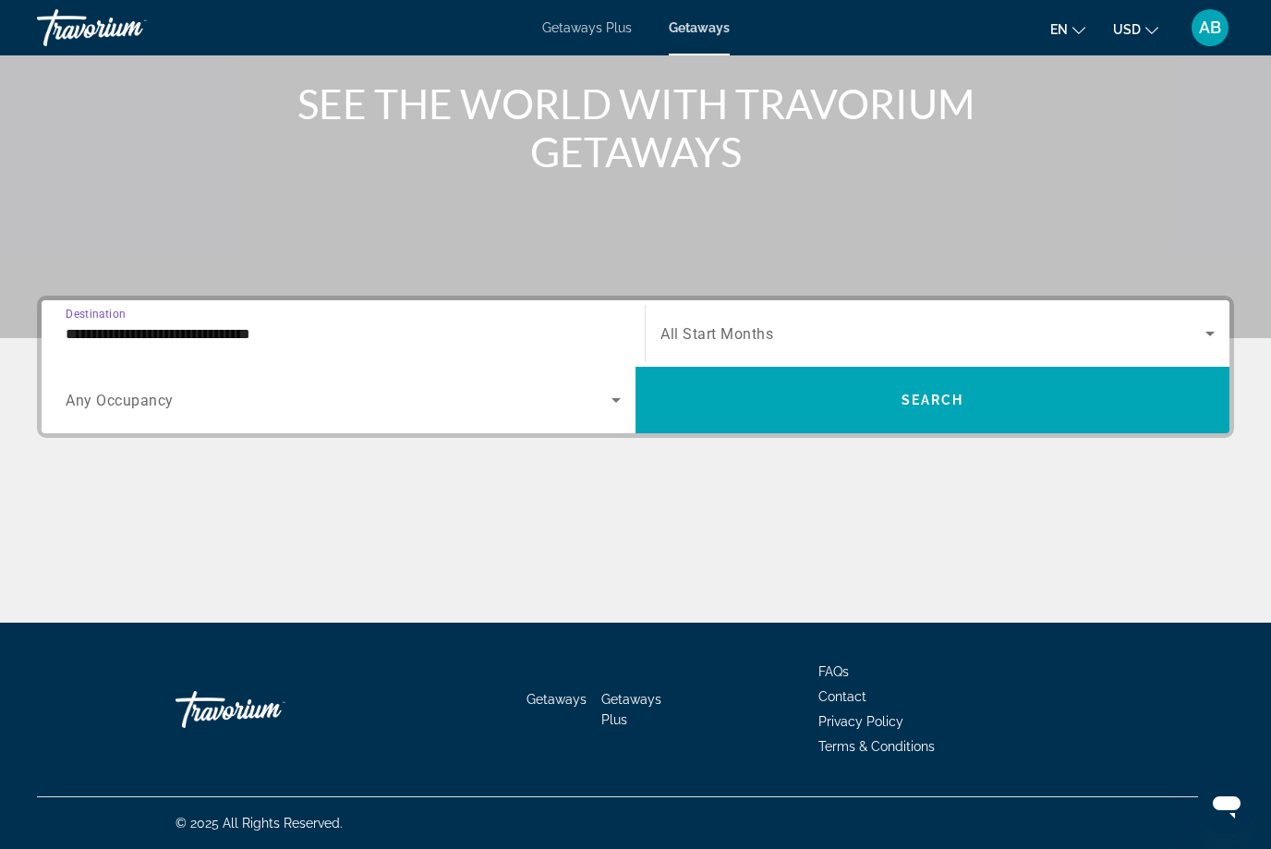
click at [1216, 332] on icon "Search widget" at bounding box center [1210, 333] width 22 height 22
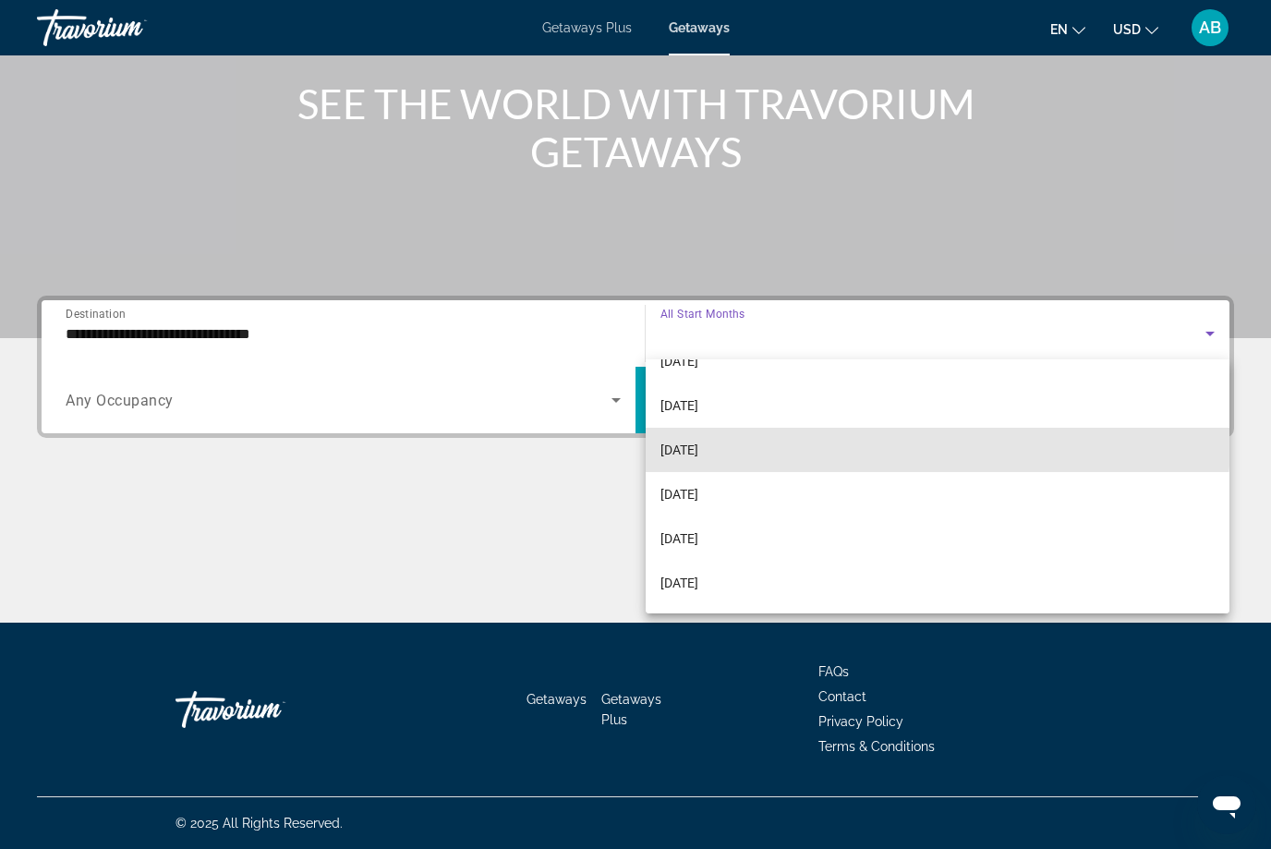
scroll to position [89, 0]
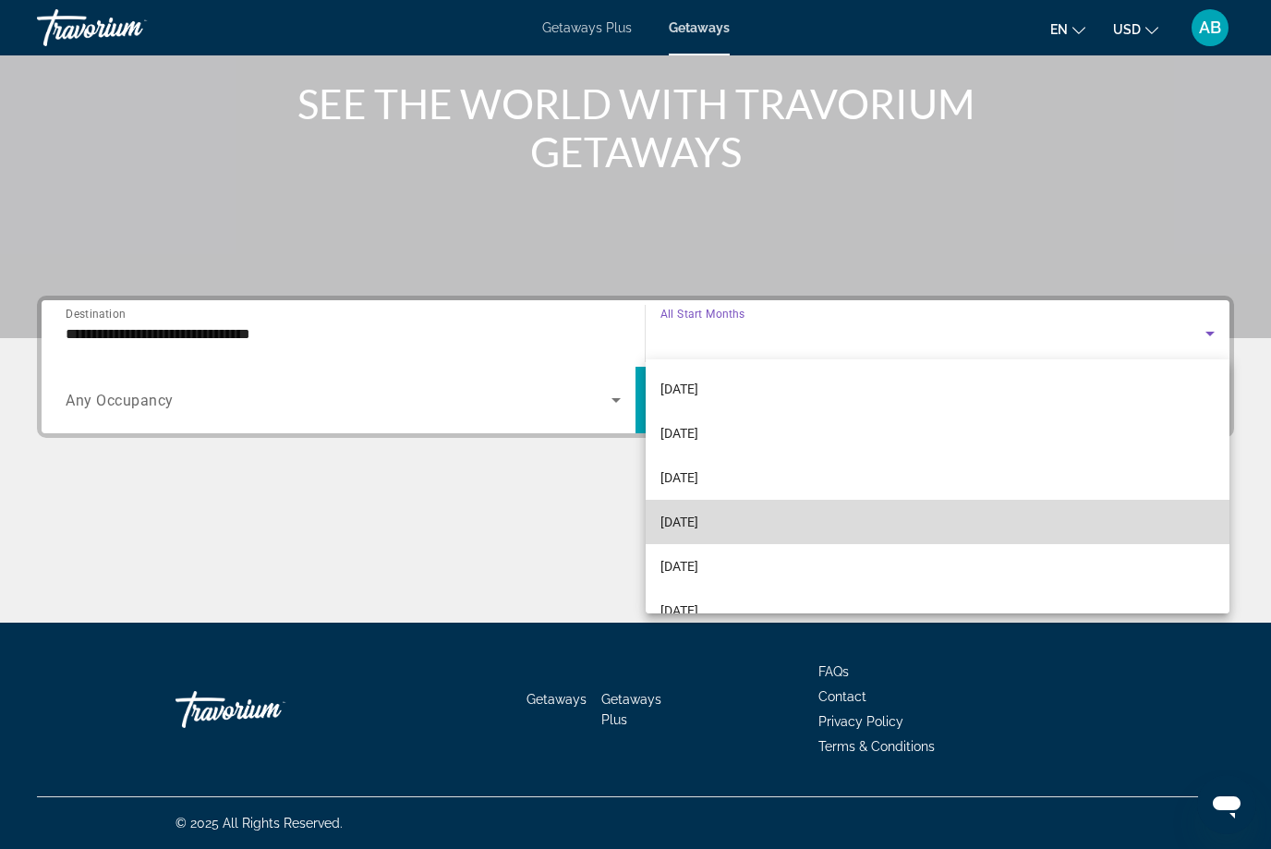
click at [744, 526] on mat-option "[DATE]" at bounding box center [937, 522] width 584 height 44
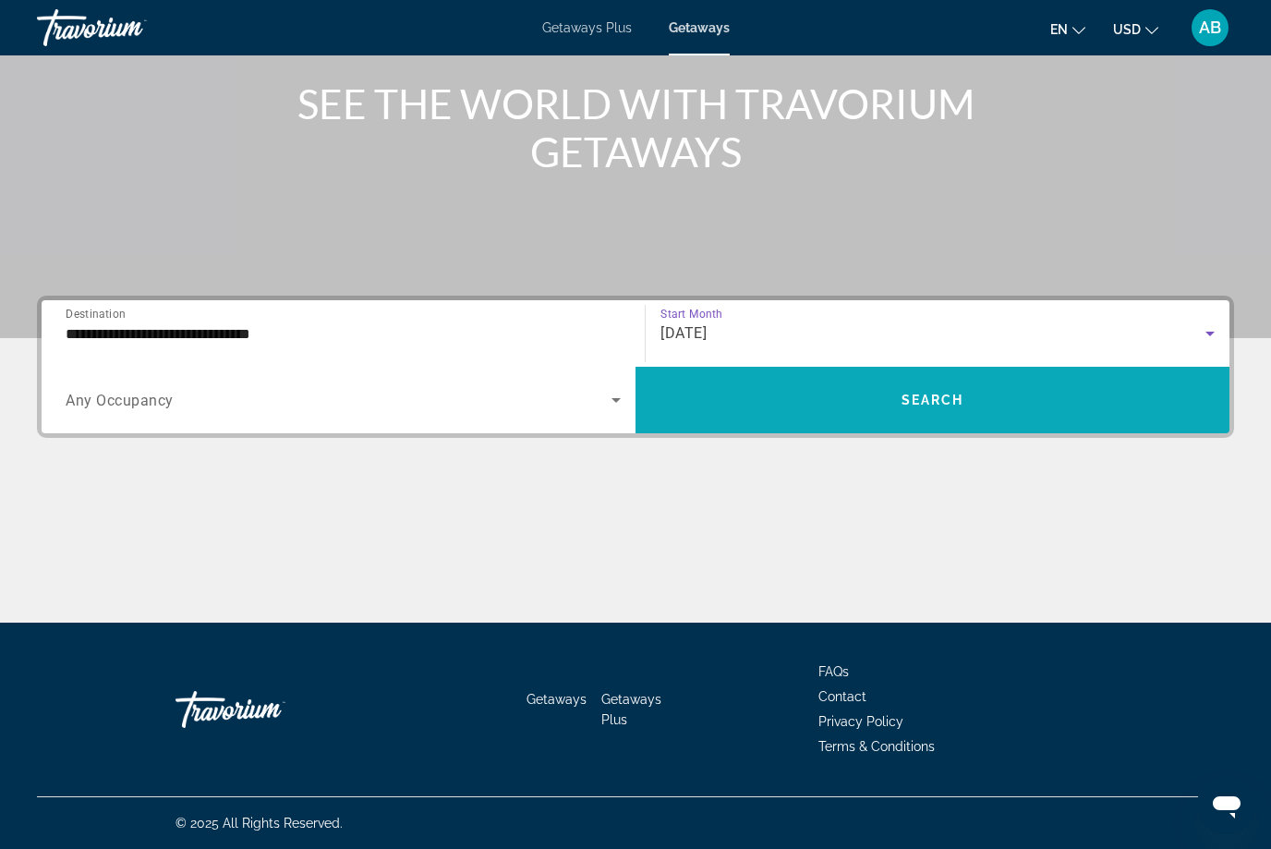
click at [947, 395] on span "Search" at bounding box center [932, 399] width 63 height 15
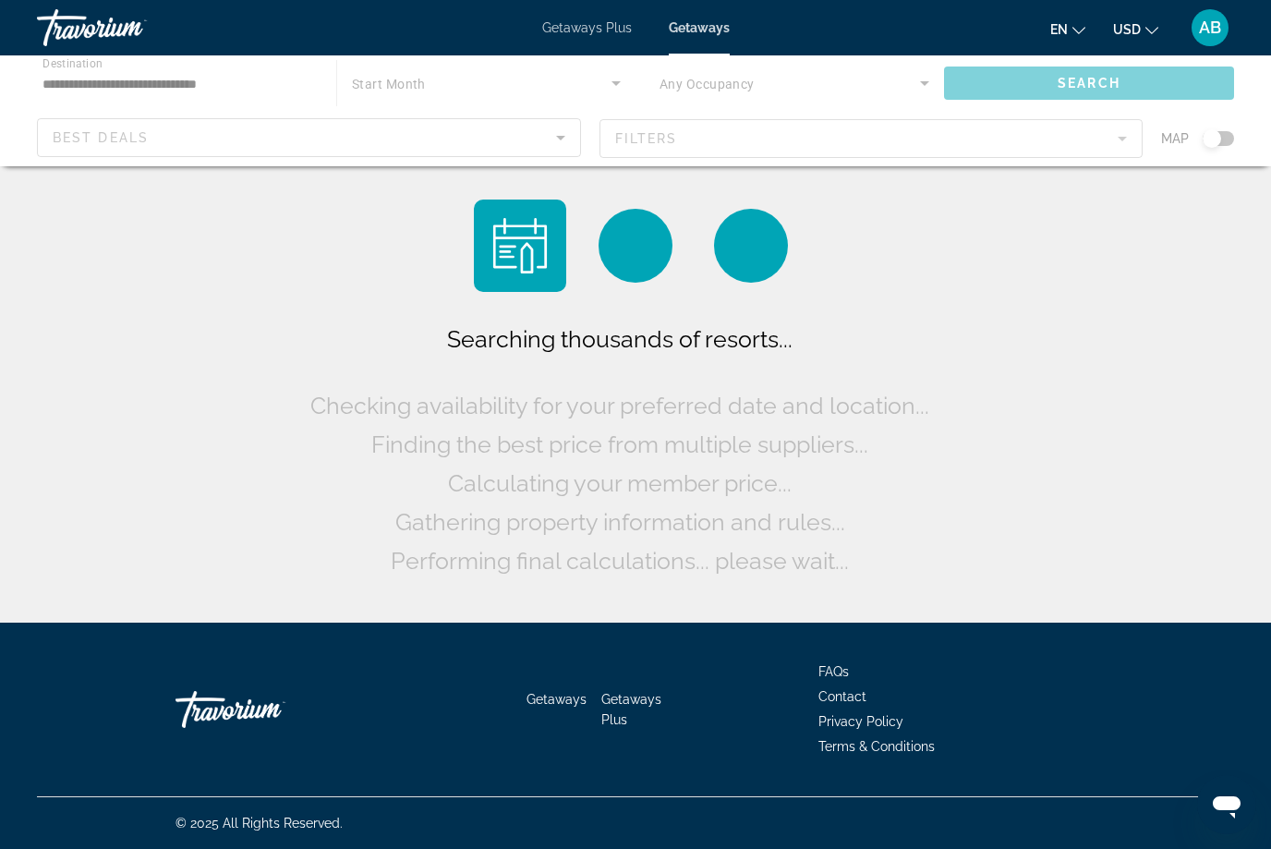
scroll to position [61, 0]
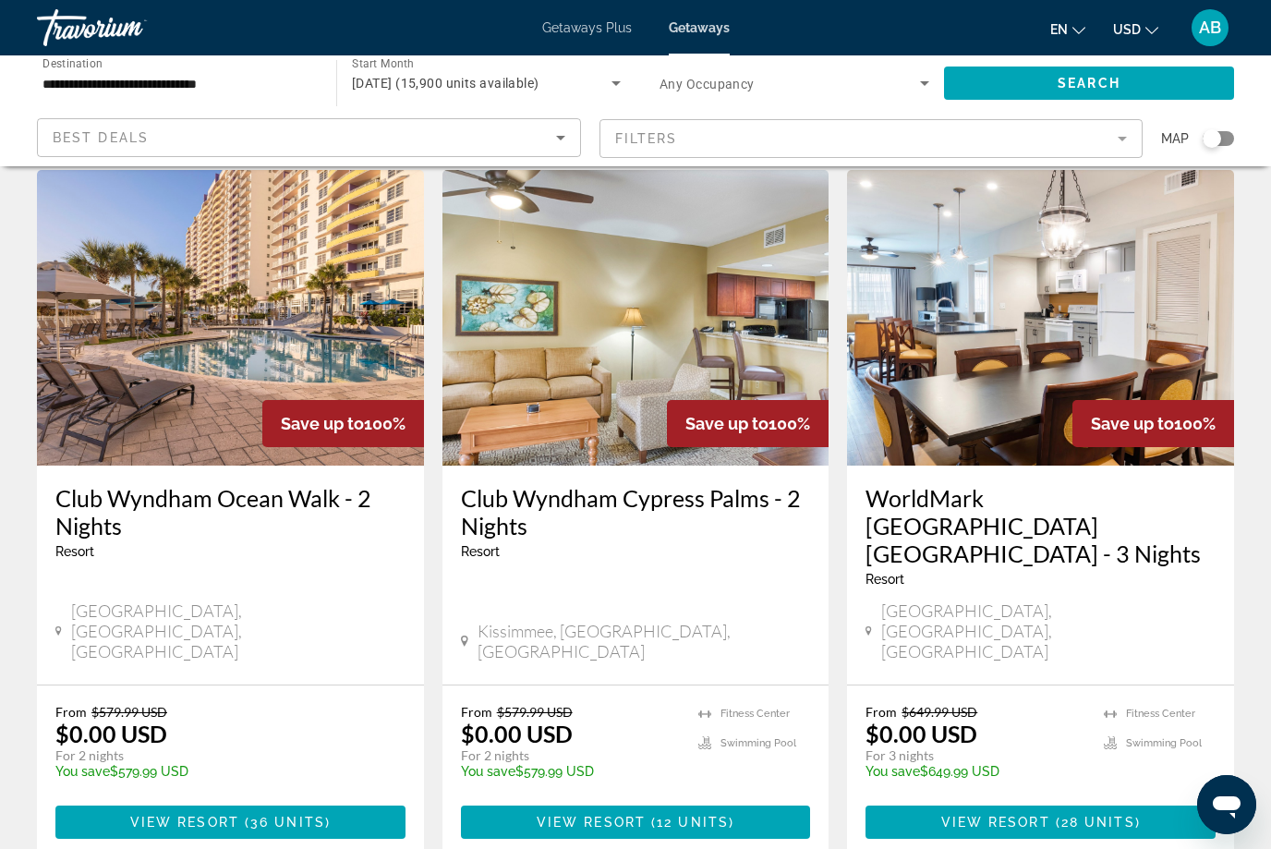
click at [937, 143] on mat-form-field "Filters" at bounding box center [871, 138] width 544 height 39
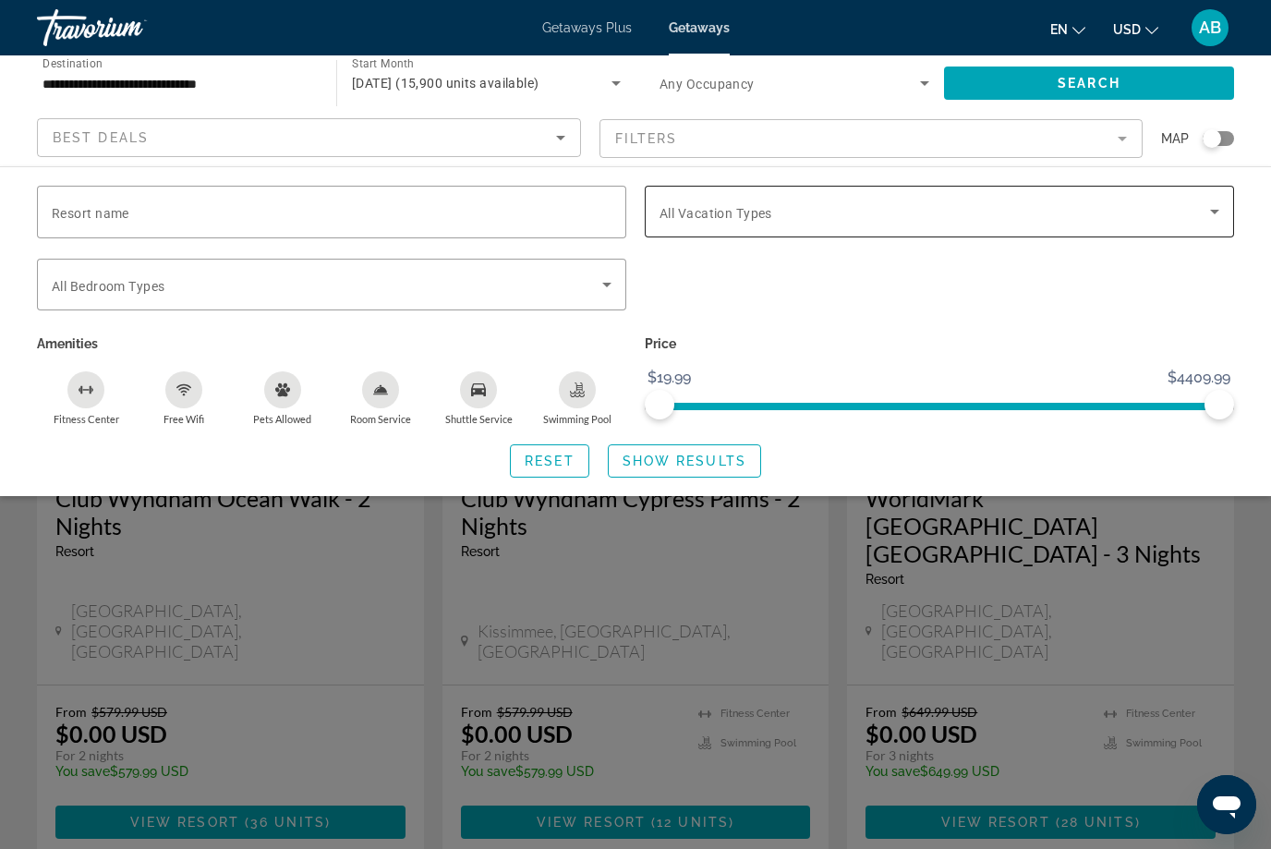
click at [731, 203] on span "Search widget" at bounding box center [934, 211] width 550 height 22
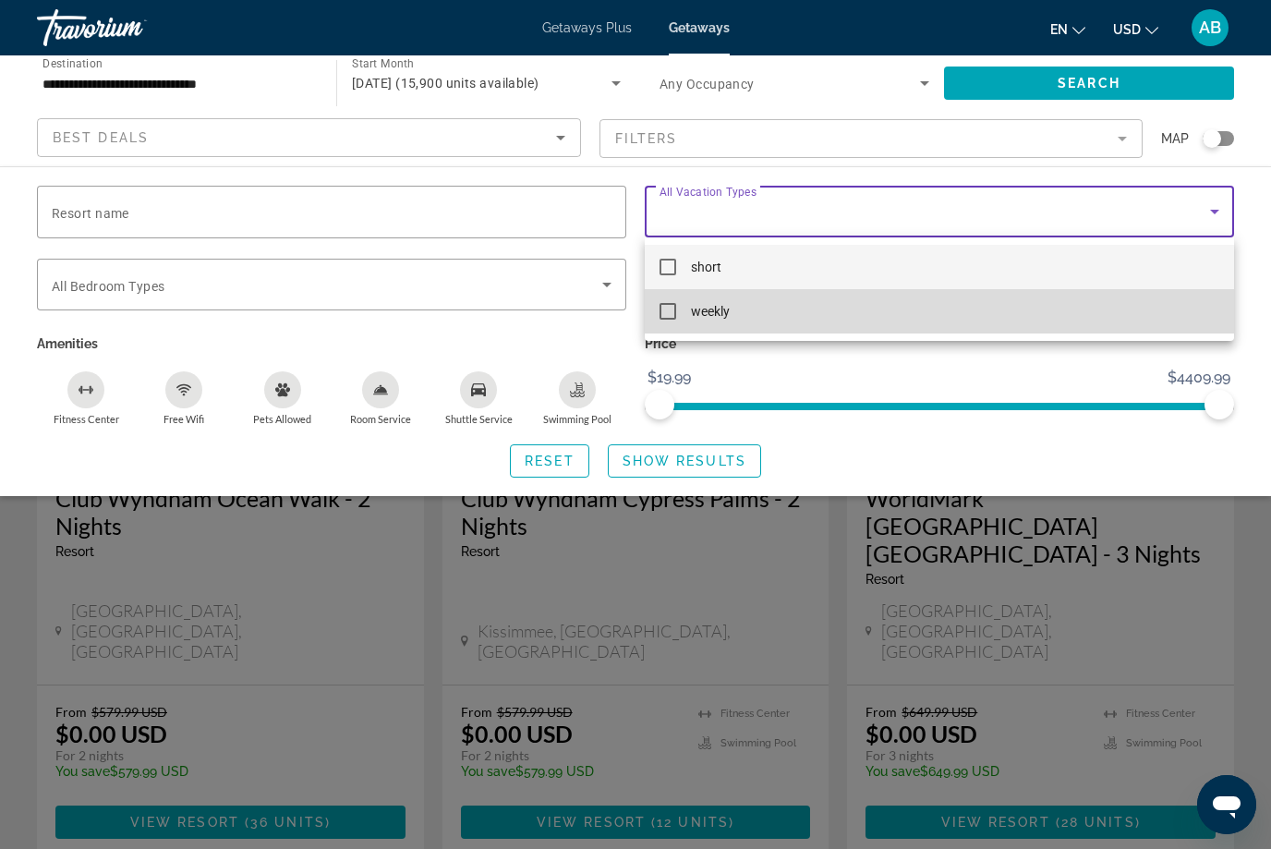
click at [661, 316] on mat-pseudo-checkbox at bounding box center [667, 311] width 17 height 17
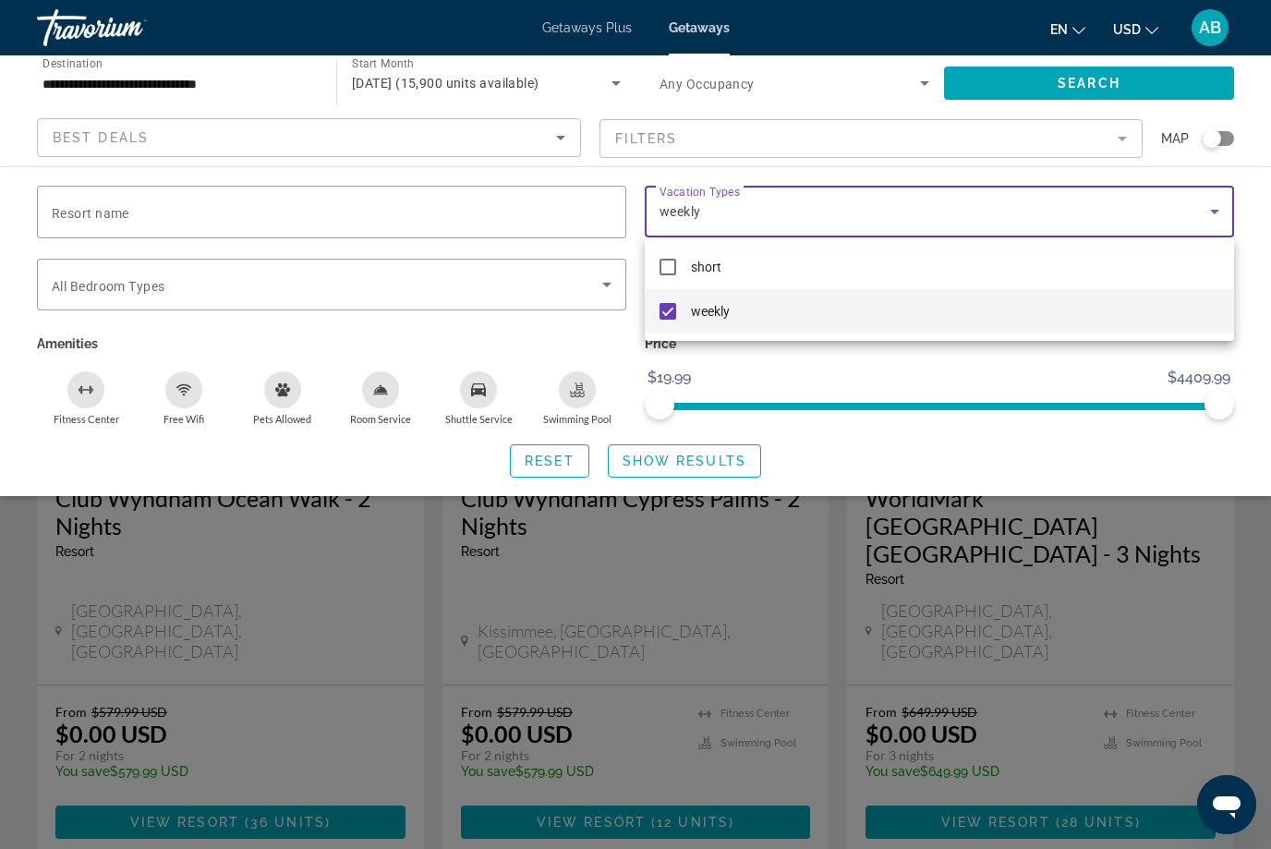
click at [1062, 84] on div at bounding box center [635, 424] width 1271 height 849
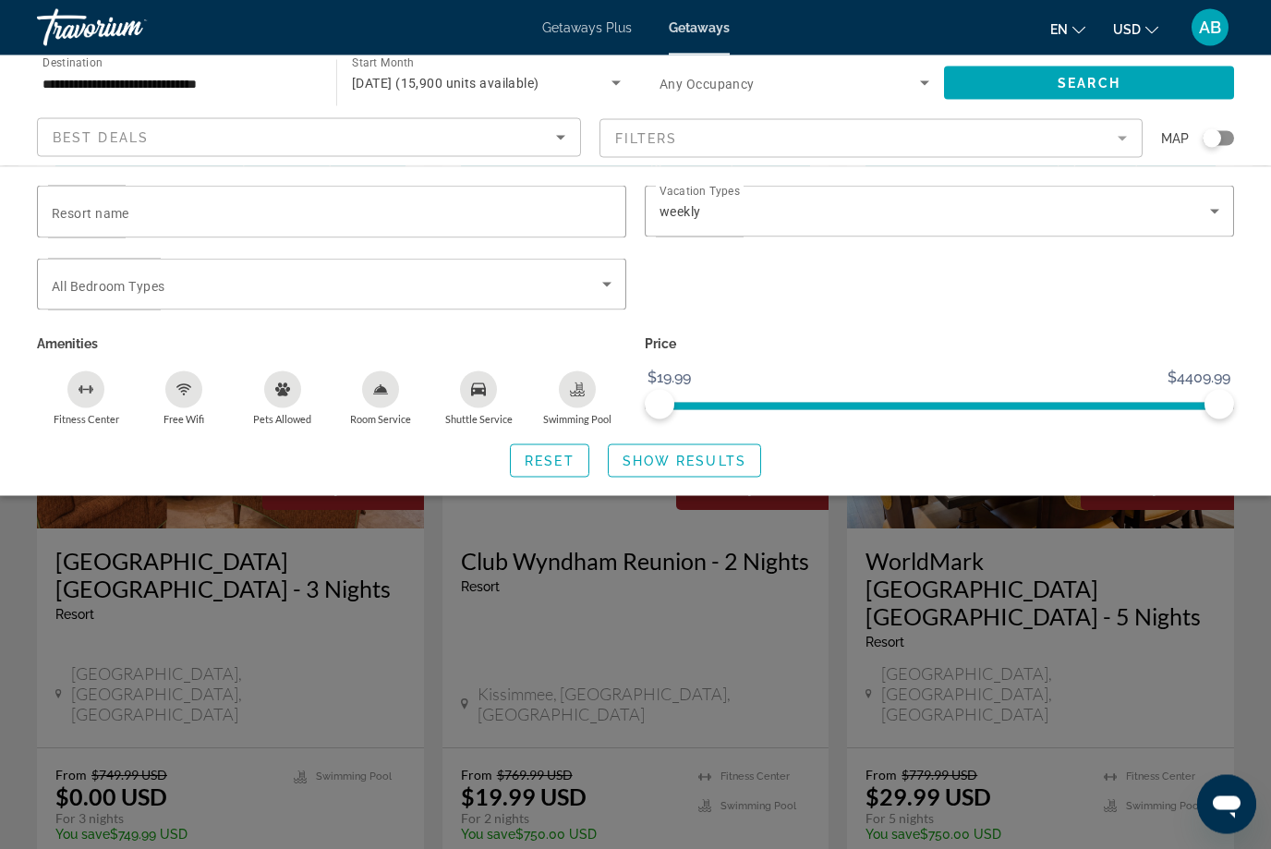
scroll to position [2192, 0]
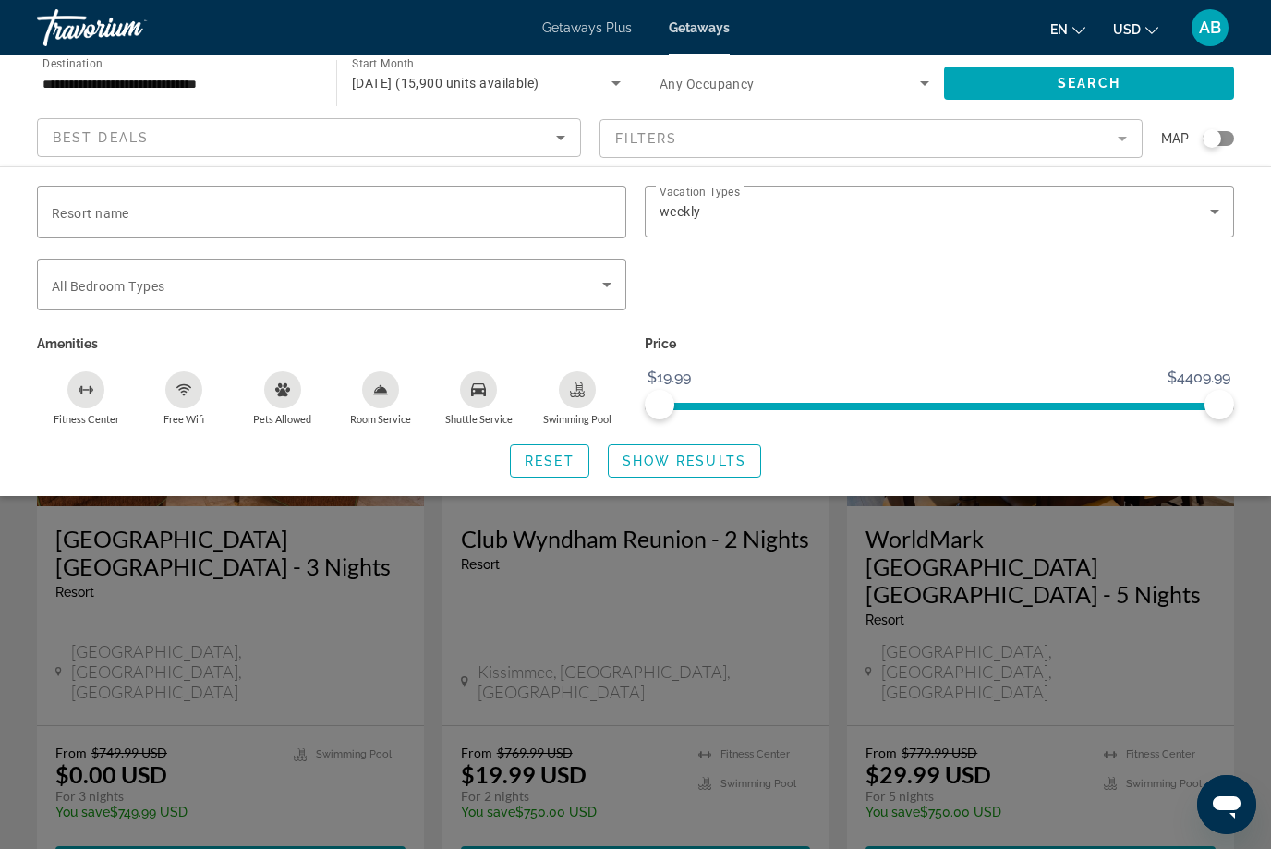
click at [504, 673] on div "Search widget" at bounding box center [635, 563] width 1271 height 572
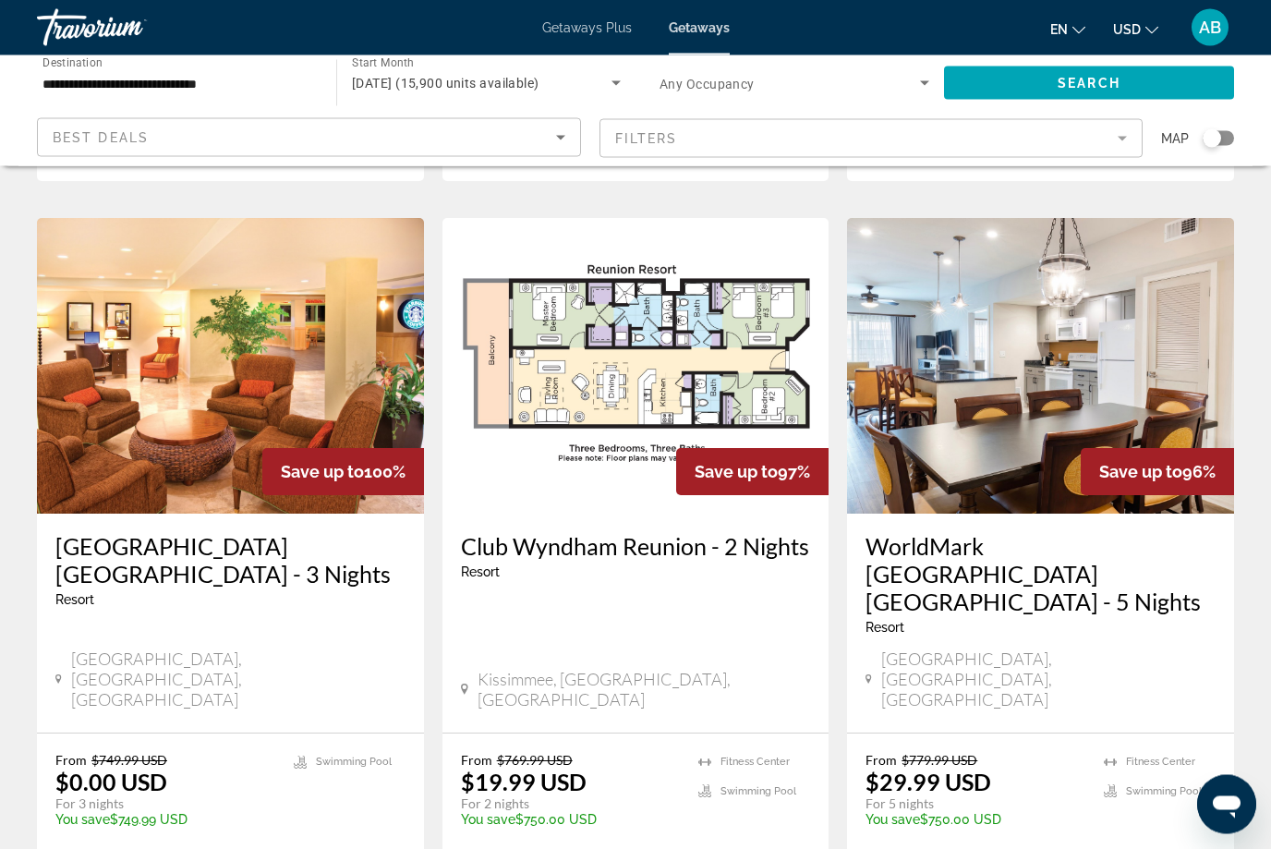
scroll to position [2244, 0]
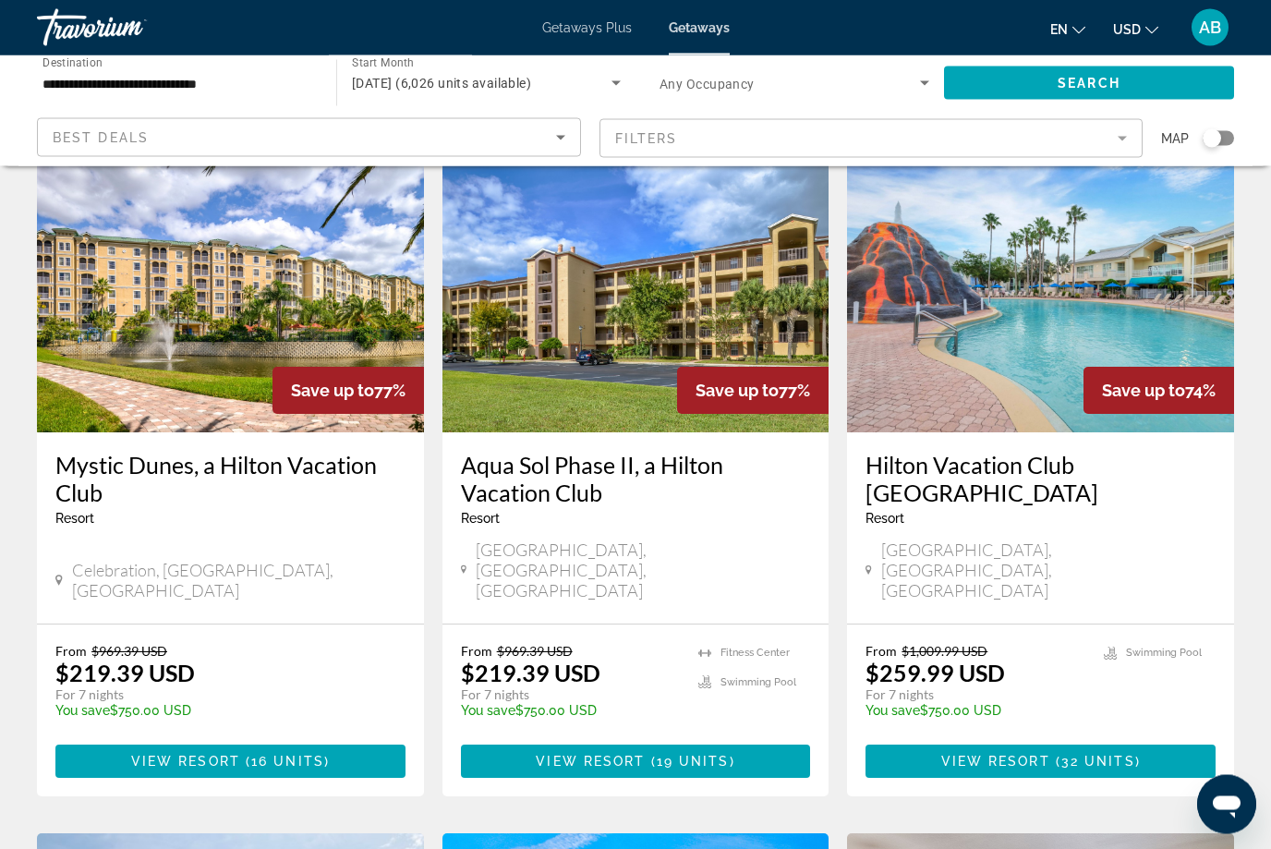
scroll to position [793, 0]
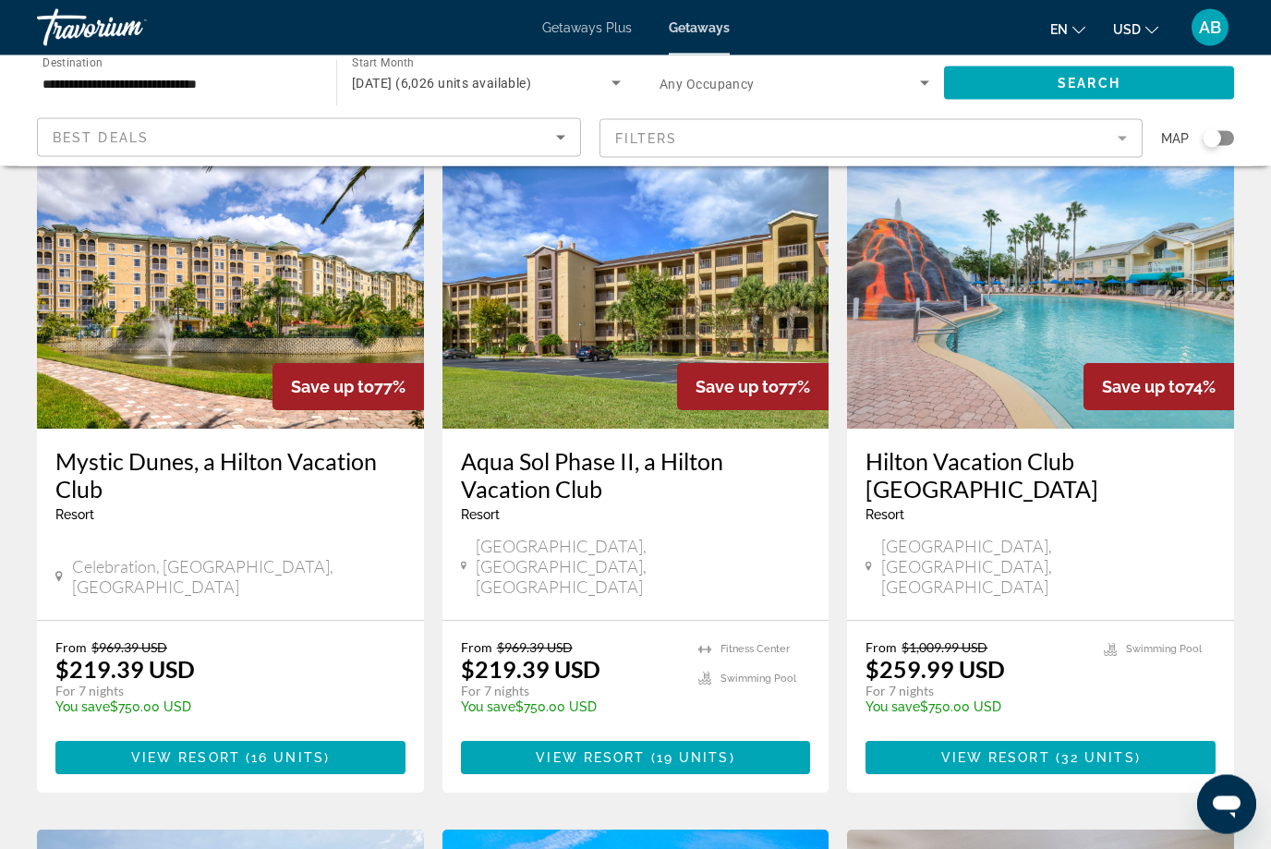
click at [994, 448] on h3 "Hilton Vacation Club [GEOGRAPHIC_DATA]" at bounding box center [1040, 475] width 350 height 55
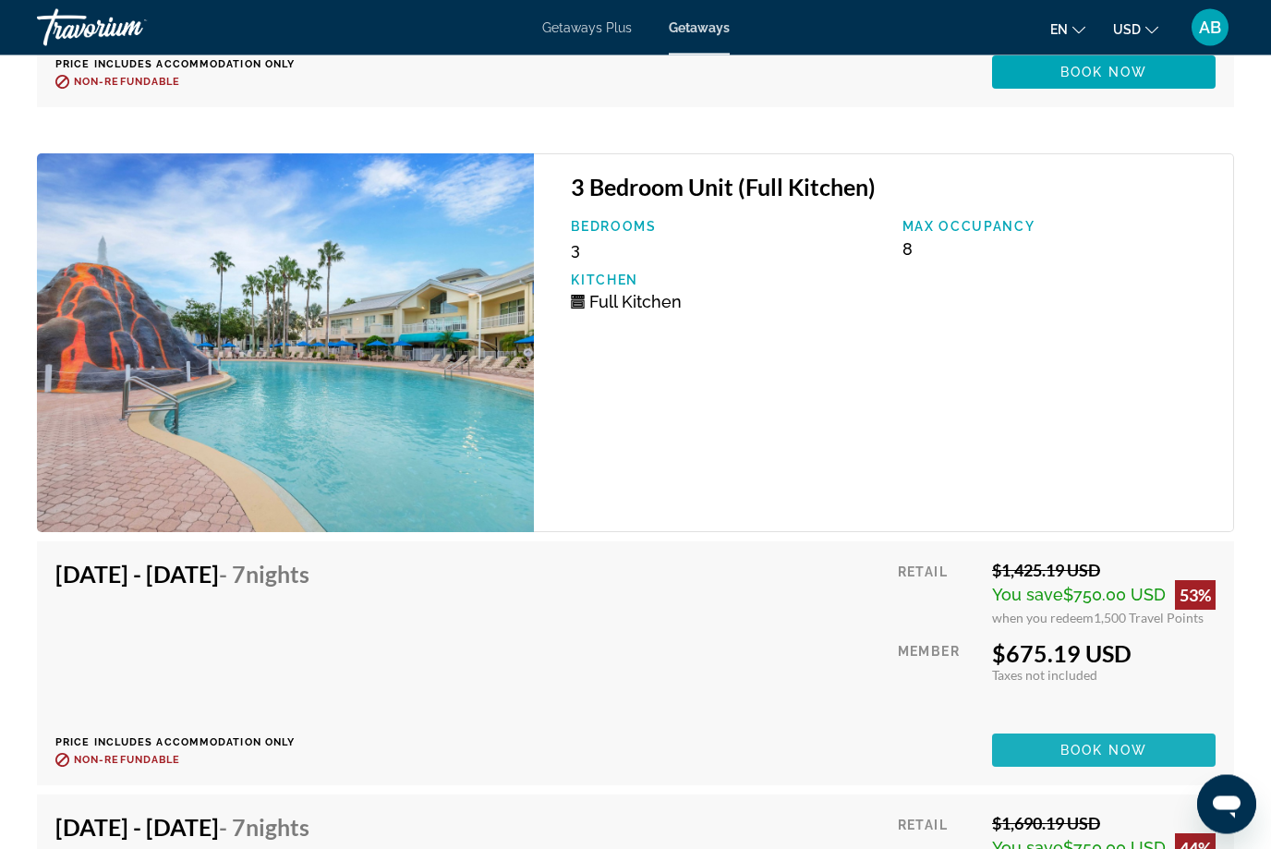
scroll to position [7281, 0]
click at [402, 388] on img "Main content" at bounding box center [285, 342] width 497 height 379
click at [724, 440] on div "3 Bedroom Unit (Full Kitchen) Bedrooms 3 Max Occupancy 8 Kitchen Full Kitchen" at bounding box center [884, 342] width 700 height 379
click at [1090, 749] on span "Book now" at bounding box center [1104, 749] width 88 height 15
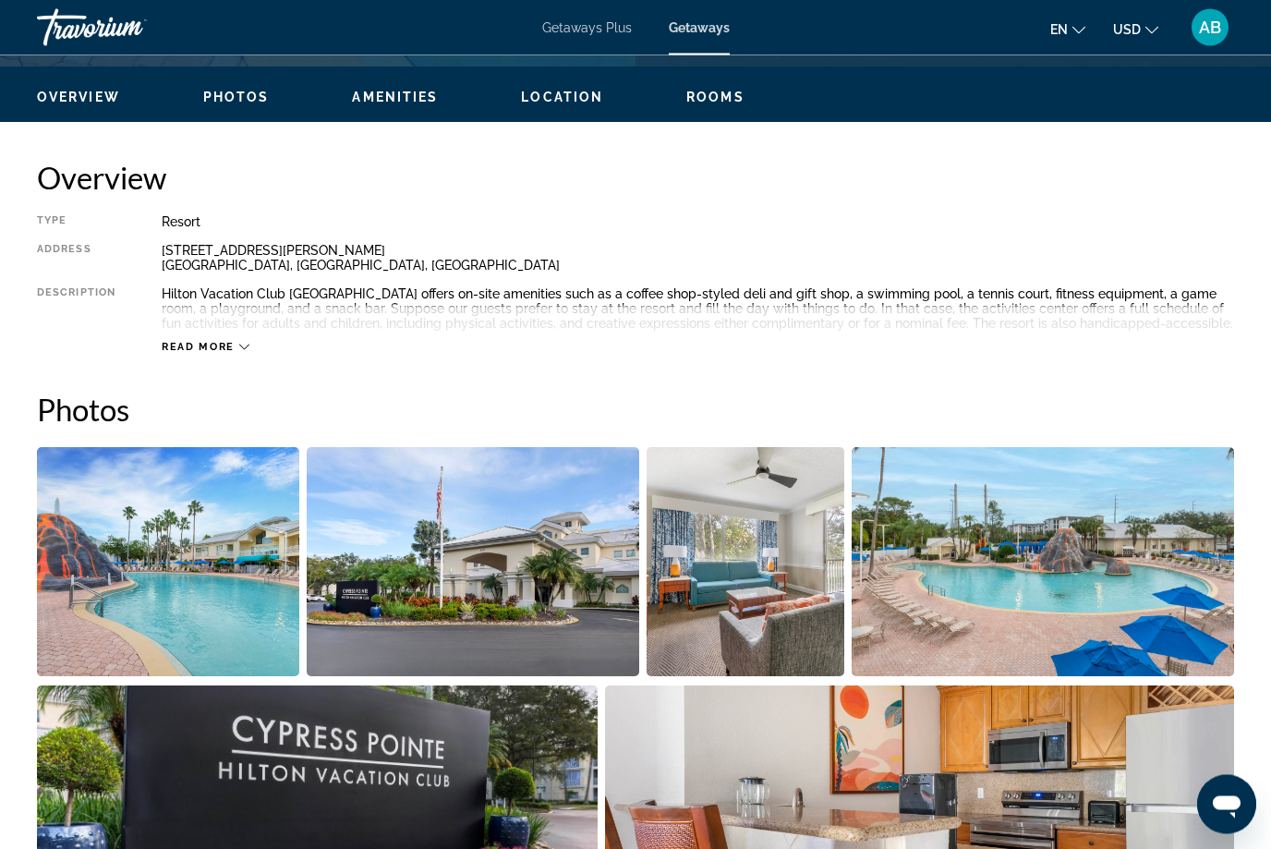
scroll to position [0, 0]
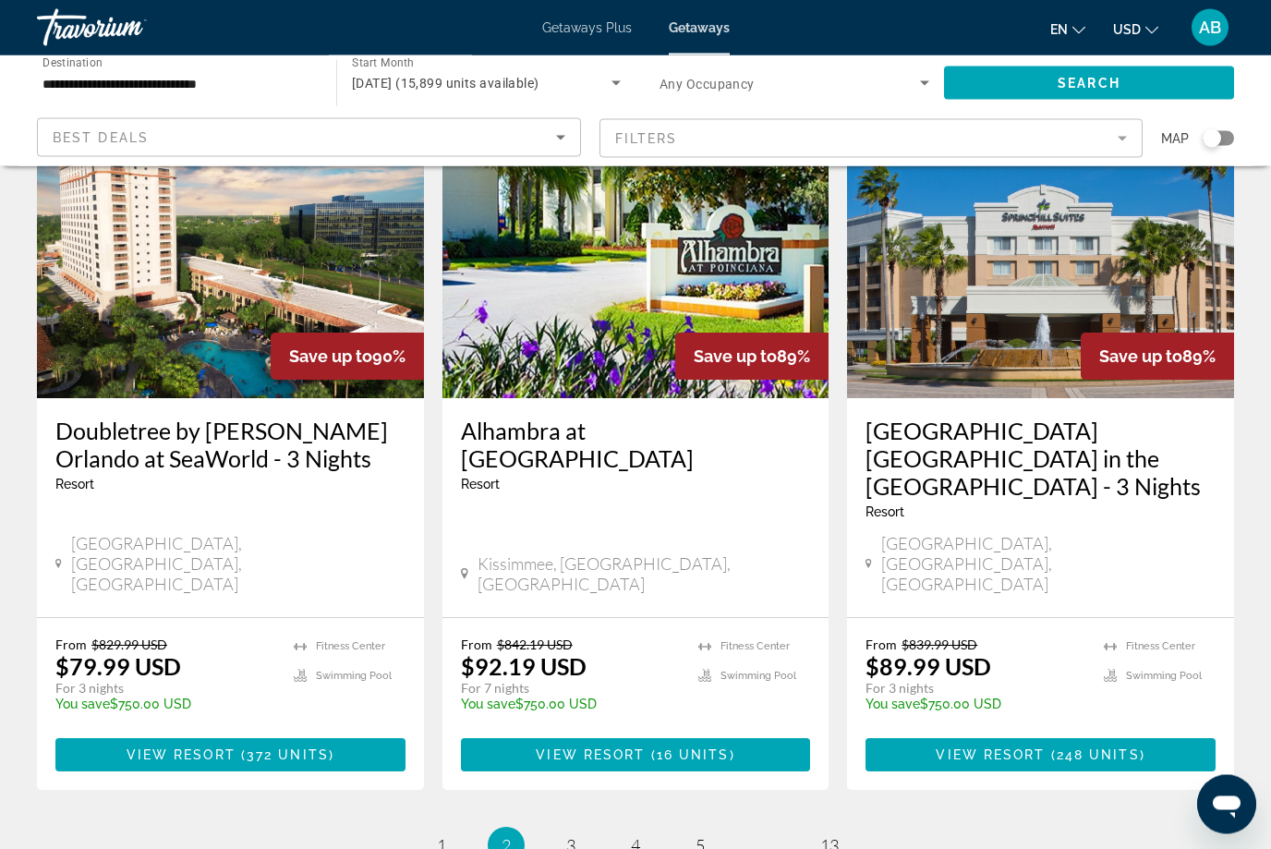
scroll to position [2248, 0]
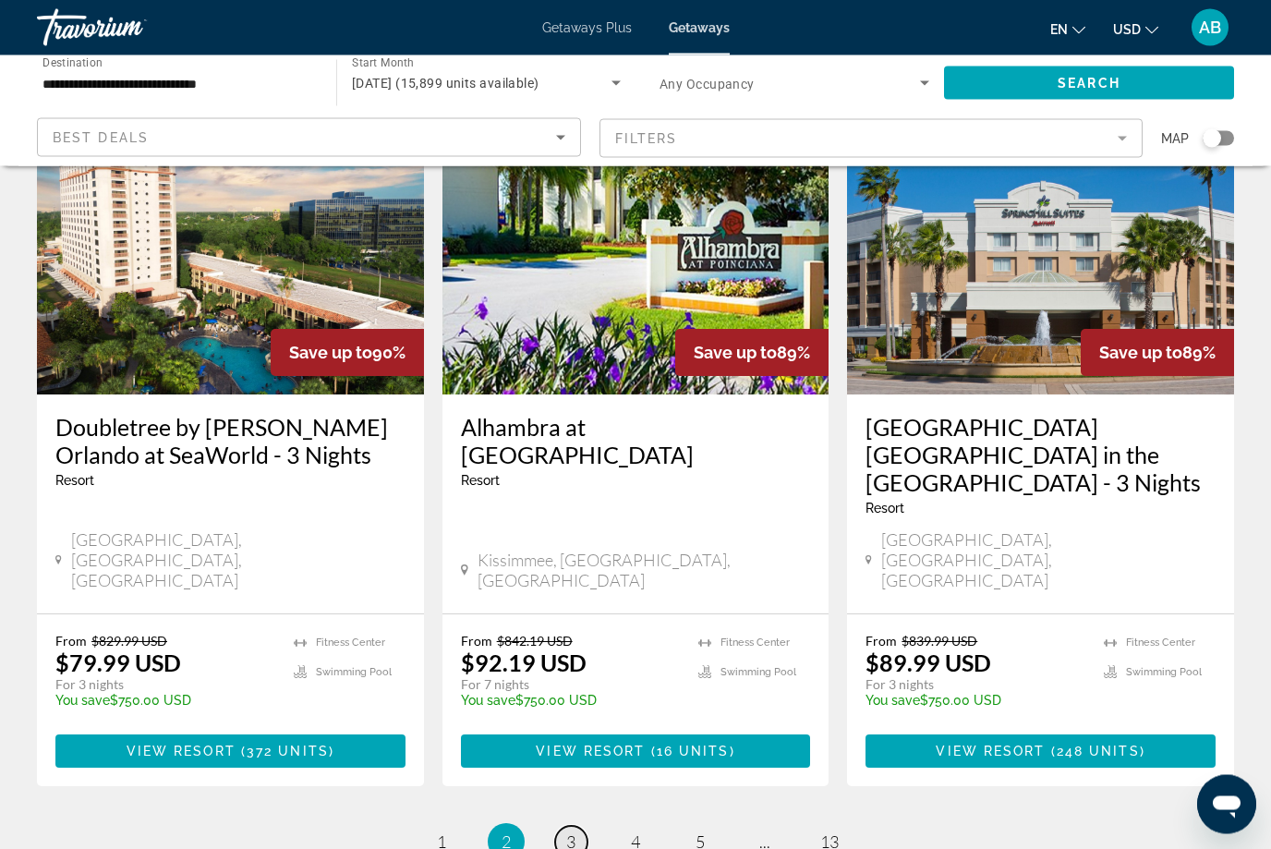
click at [572, 832] on span "3" at bounding box center [570, 842] width 9 height 20
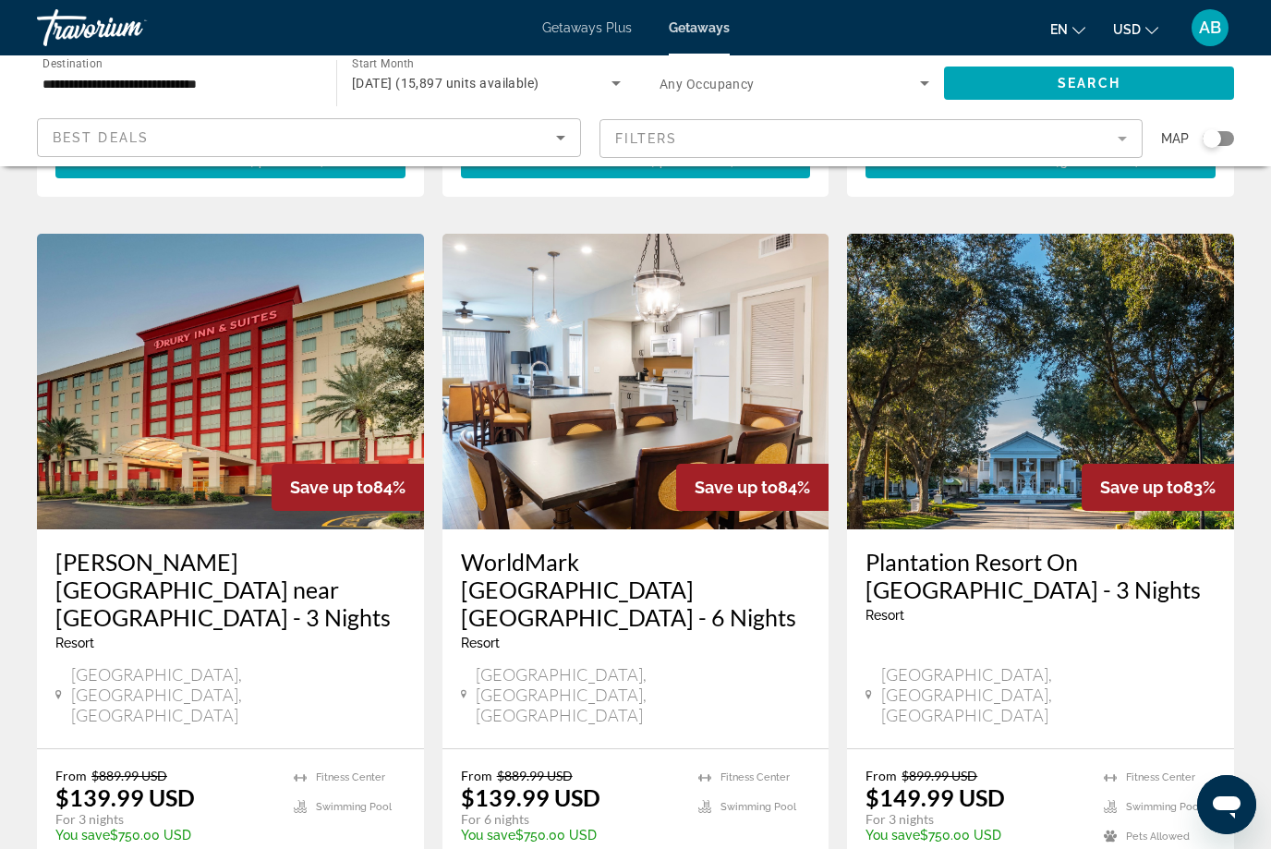
scroll to position [1932, 0]
